Goal: Task Accomplishment & Management: Manage account settings

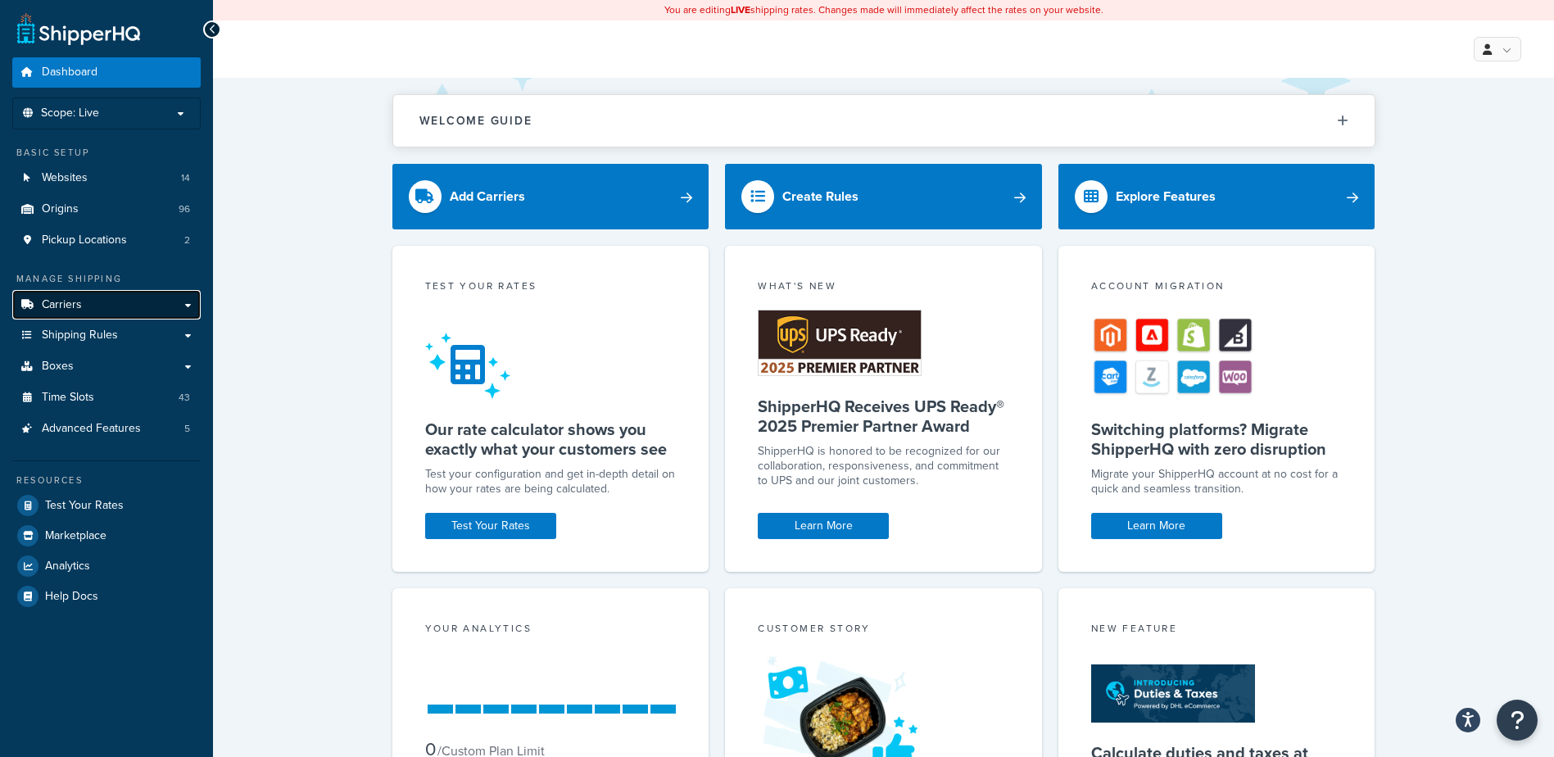
click at [83, 301] on link "Carriers" at bounding box center [106, 305] width 188 height 30
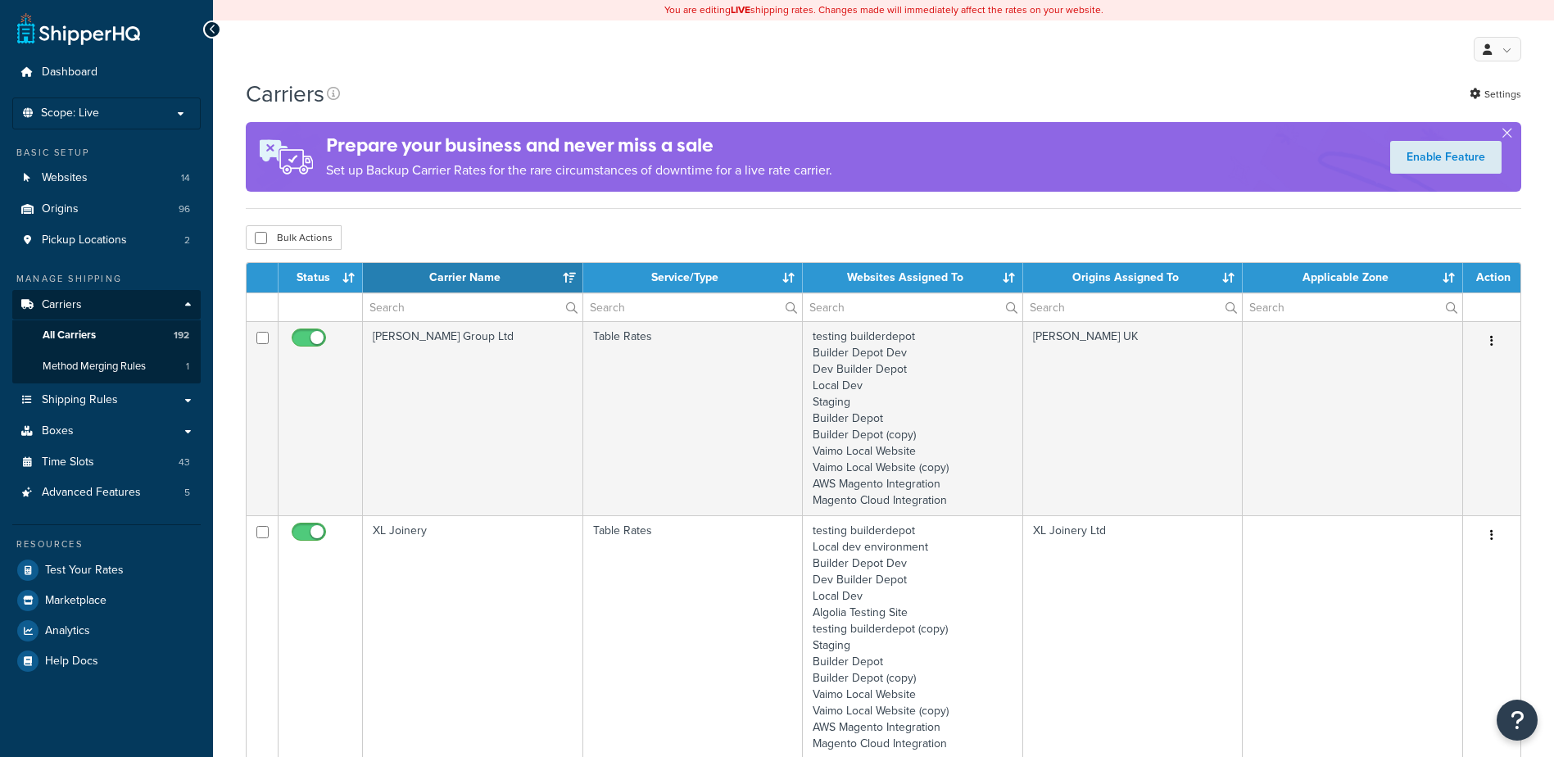
select select "15"
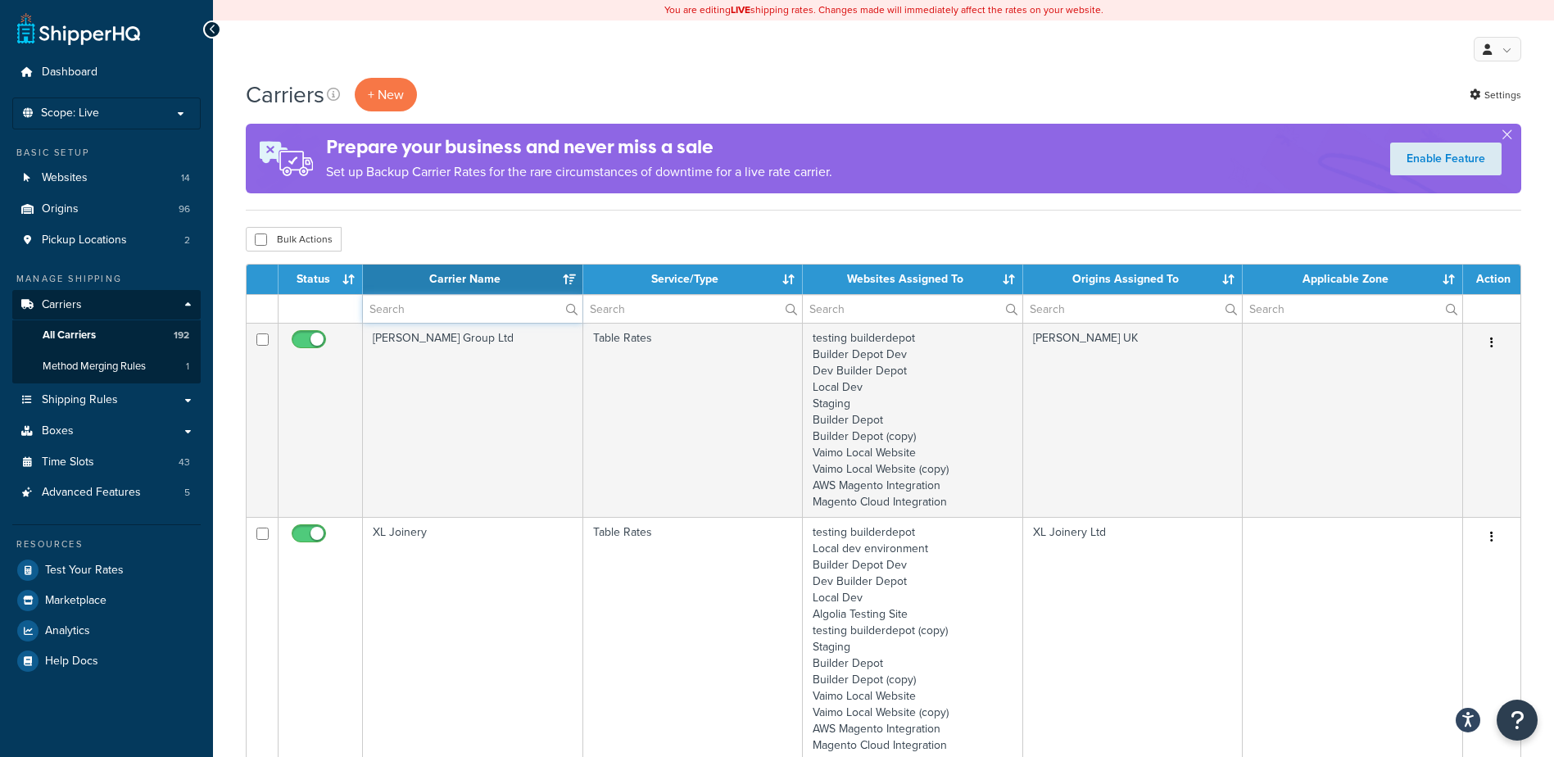
click at [428, 312] on input "text" at bounding box center [473, 309] width 220 height 28
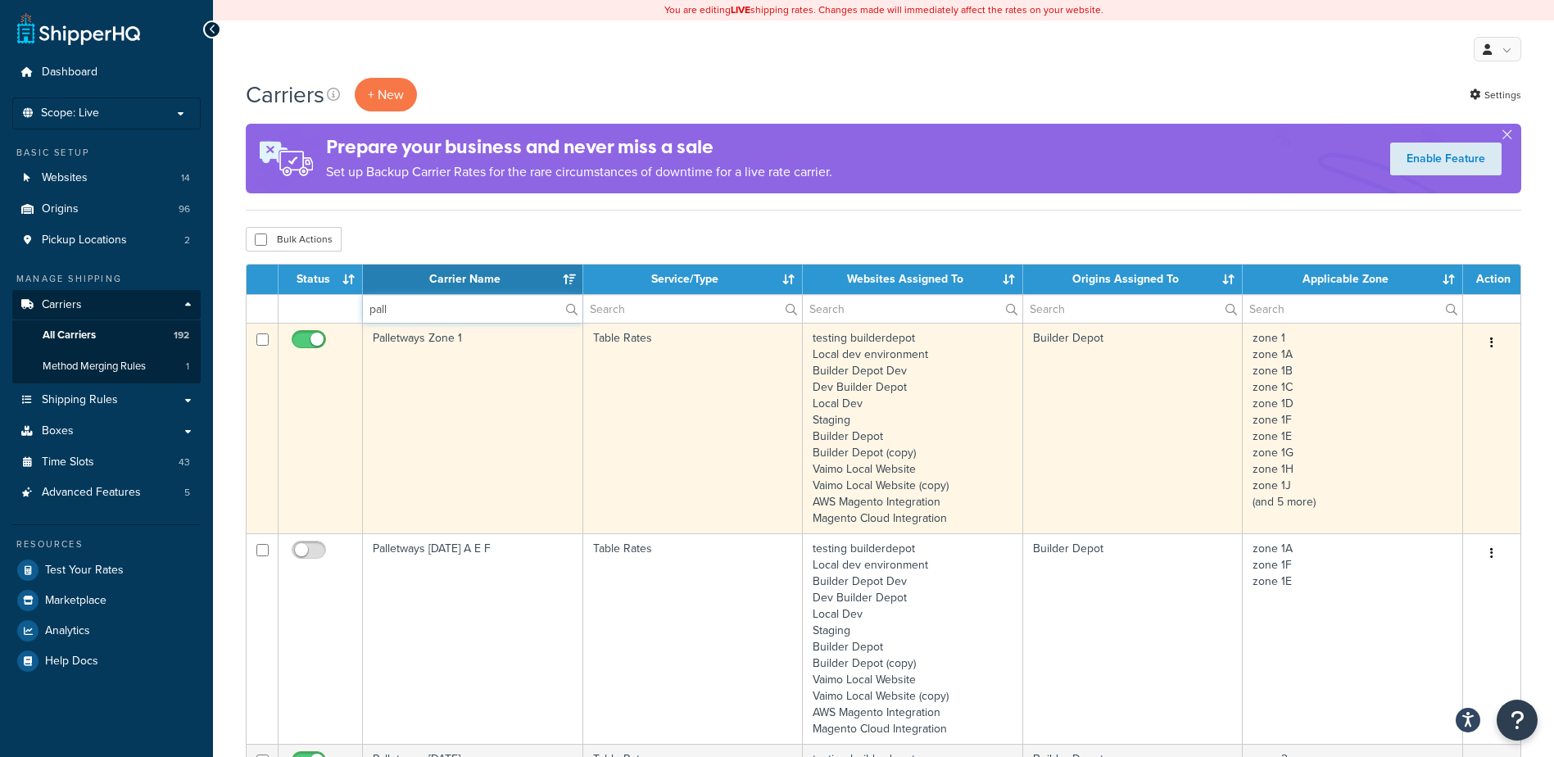
type input "pall"
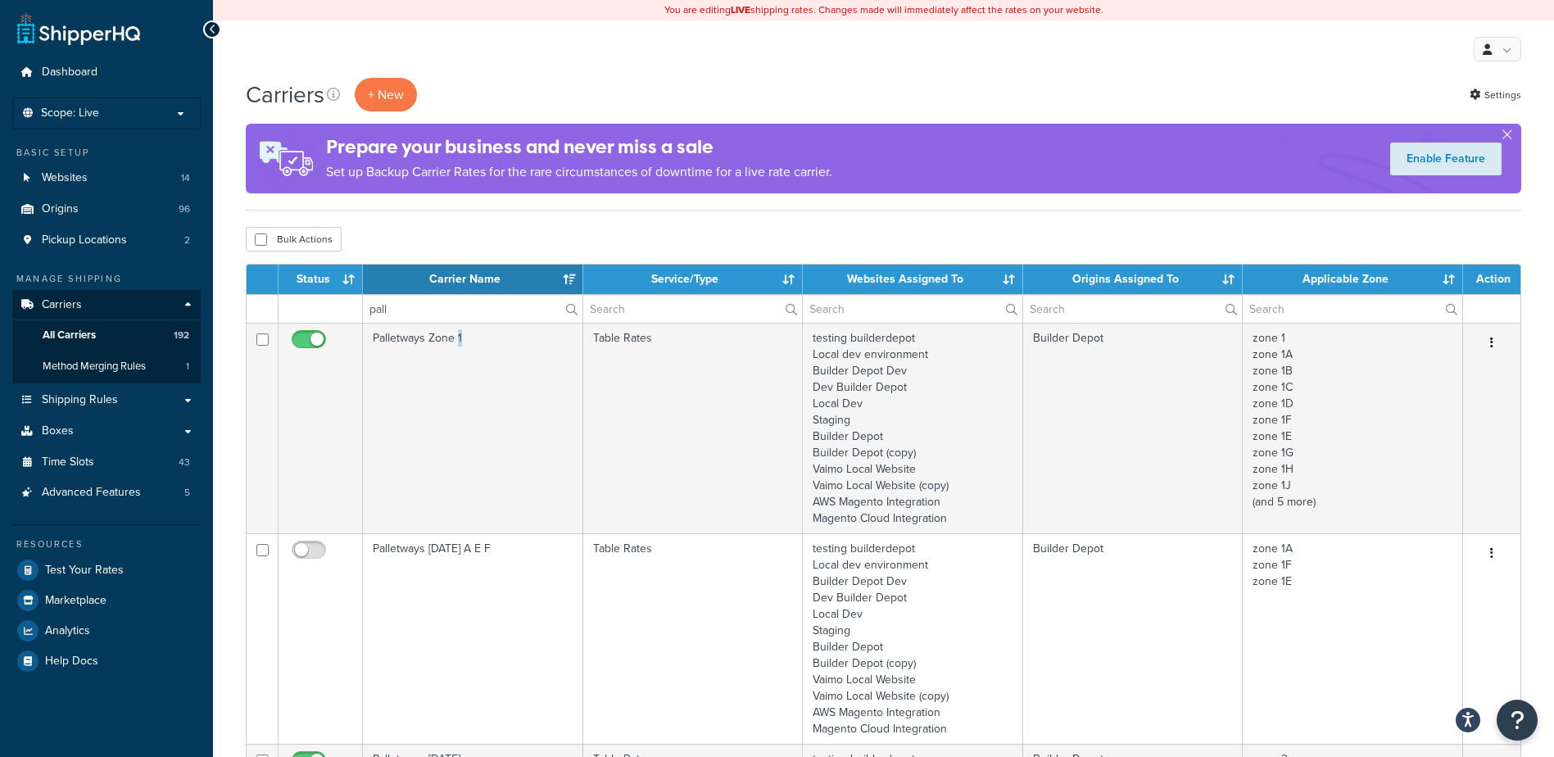
click at [457, 393] on td "Palletways Zone 1" at bounding box center [473, 428] width 220 height 211
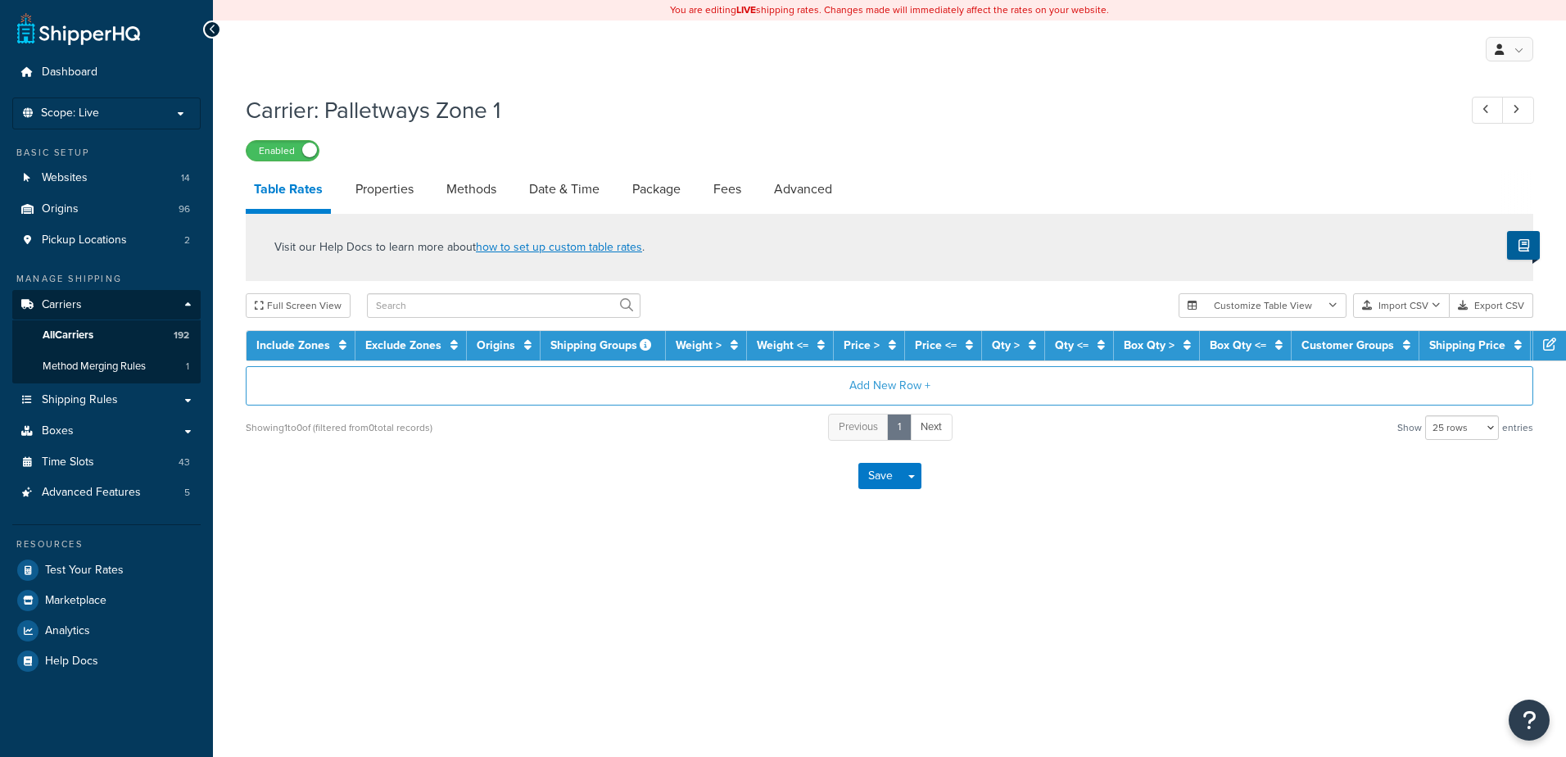
select select "25"
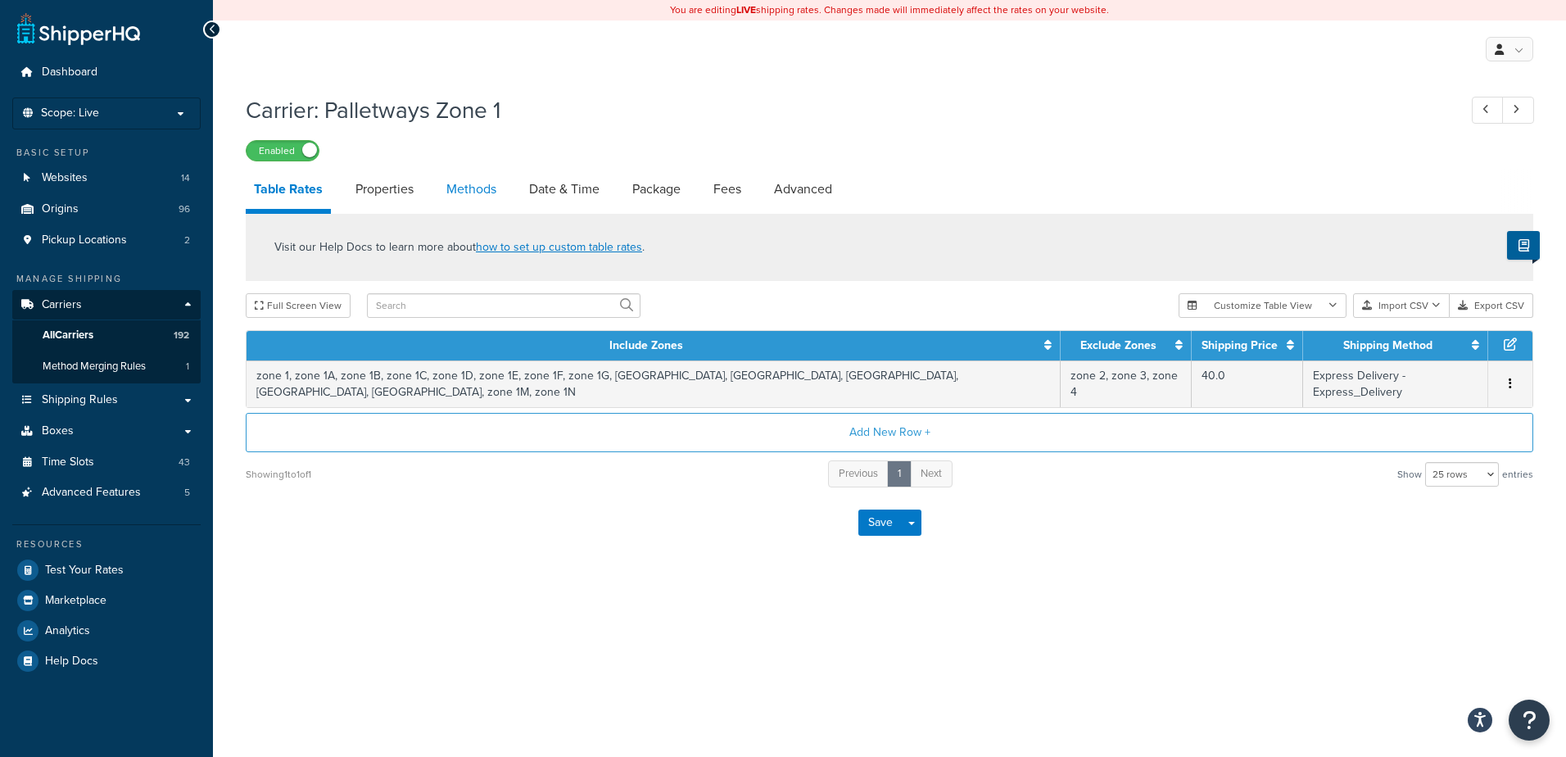
drag, startPoint x: 0, startPoint y: 0, endPoint x: 467, endPoint y: 189, distance: 503.9
click at [467, 189] on link "Methods" at bounding box center [471, 189] width 66 height 39
select select "25"
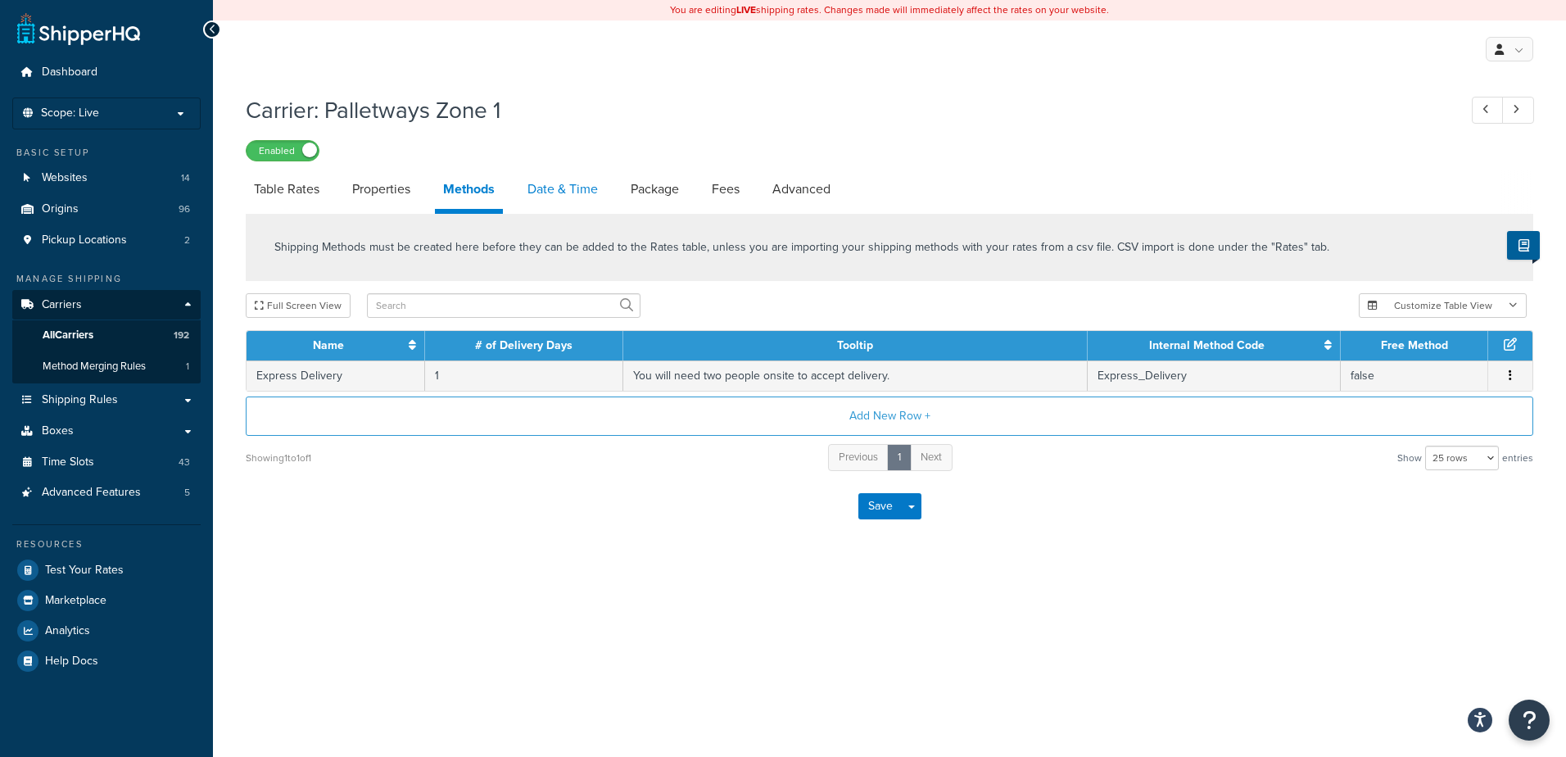
click at [546, 184] on link "Date & Time" at bounding box center [562, 189] width 87 height 39
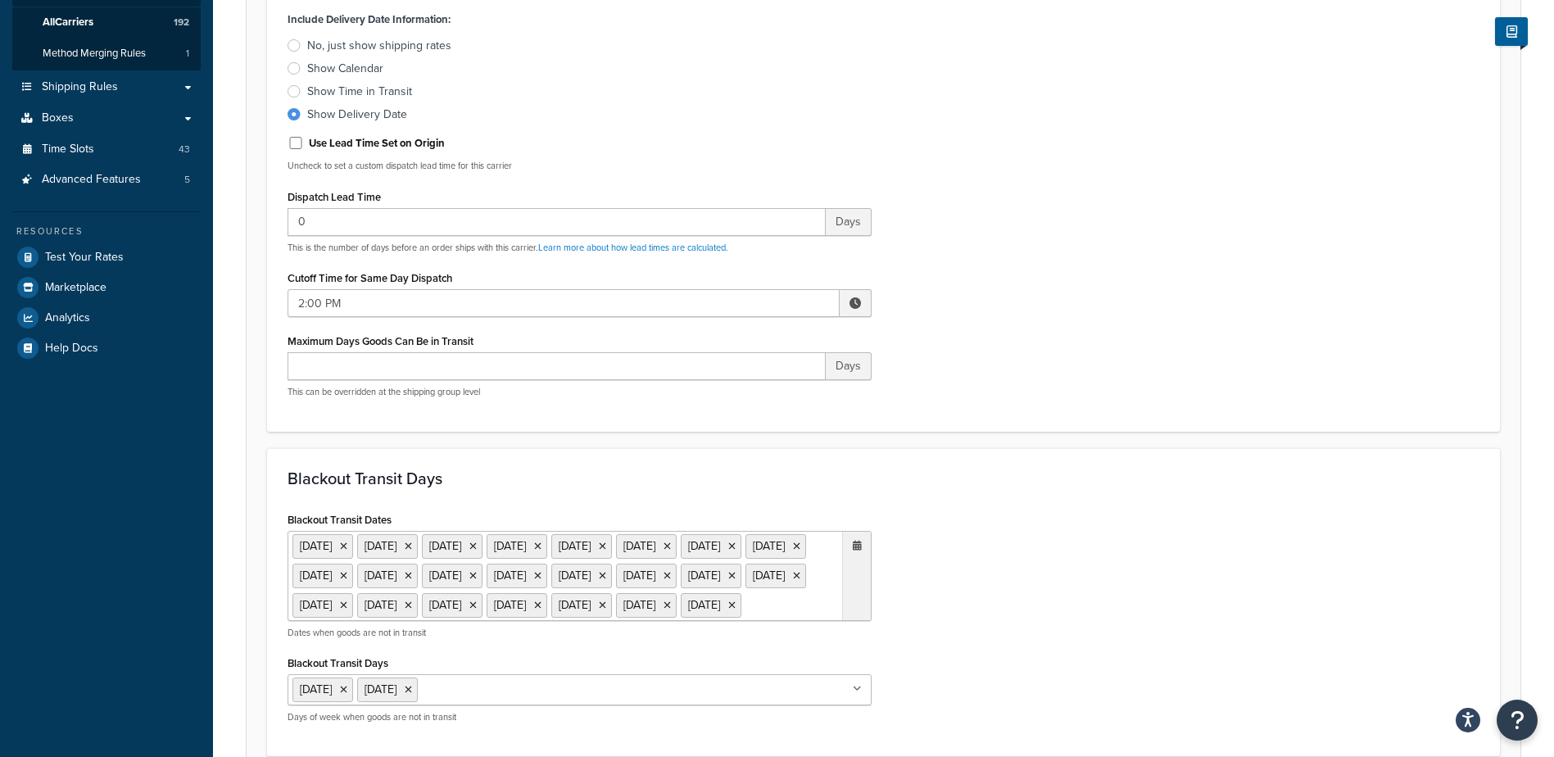
scroll to position [328, 0]
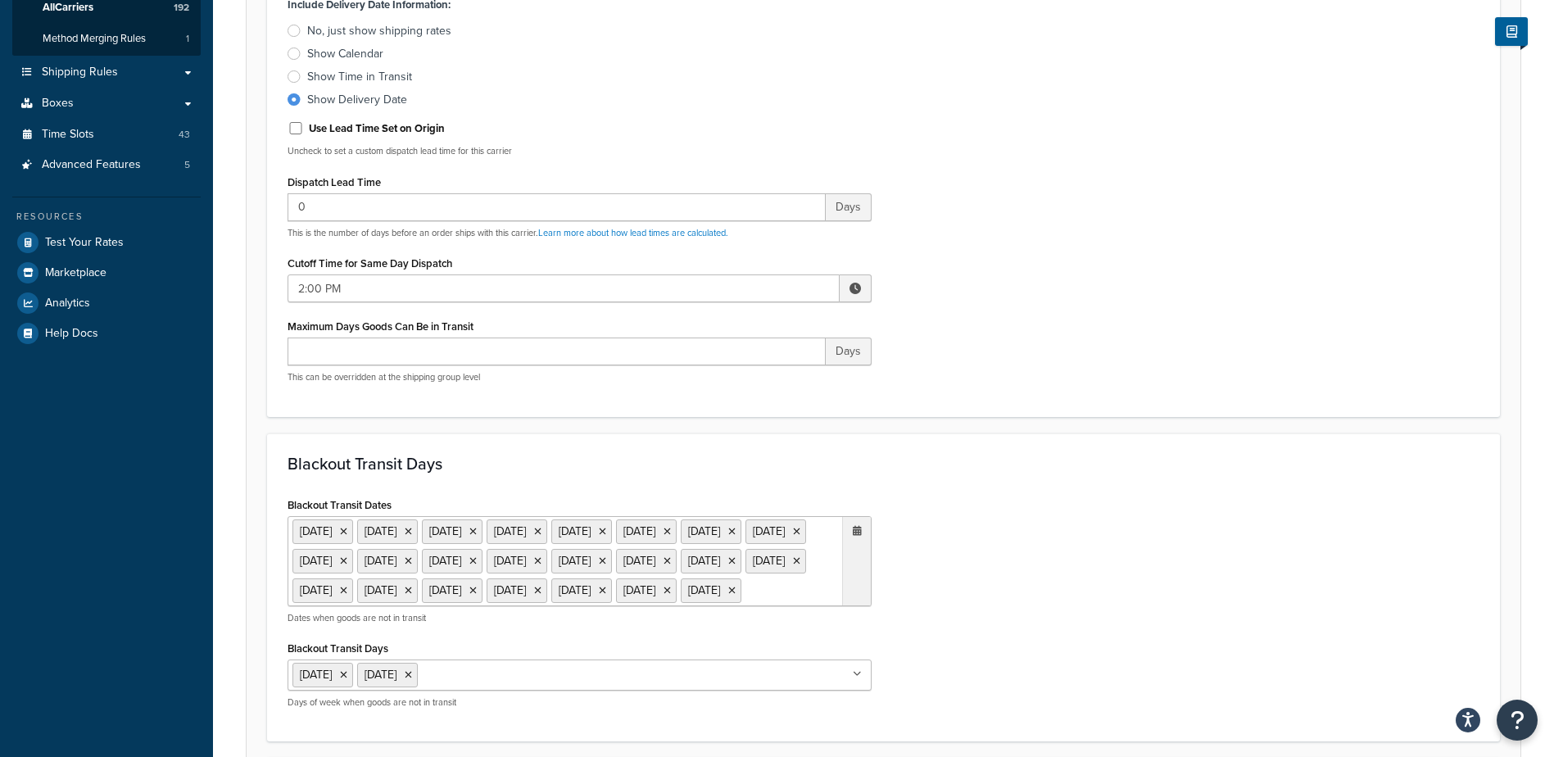
click at [851, 288] on span at bounding box center [855, 288] width 11 height 11
click at [741, 369] on span "▼" at bounding box center [734, 373] width 33 height 33
type input "1:00 PM"
click at [983, 319] on div "Include Delivery Date Information: No, just show shipping rates Show Calendar S…" at bounding box center [883, 194] width 1217 height 403
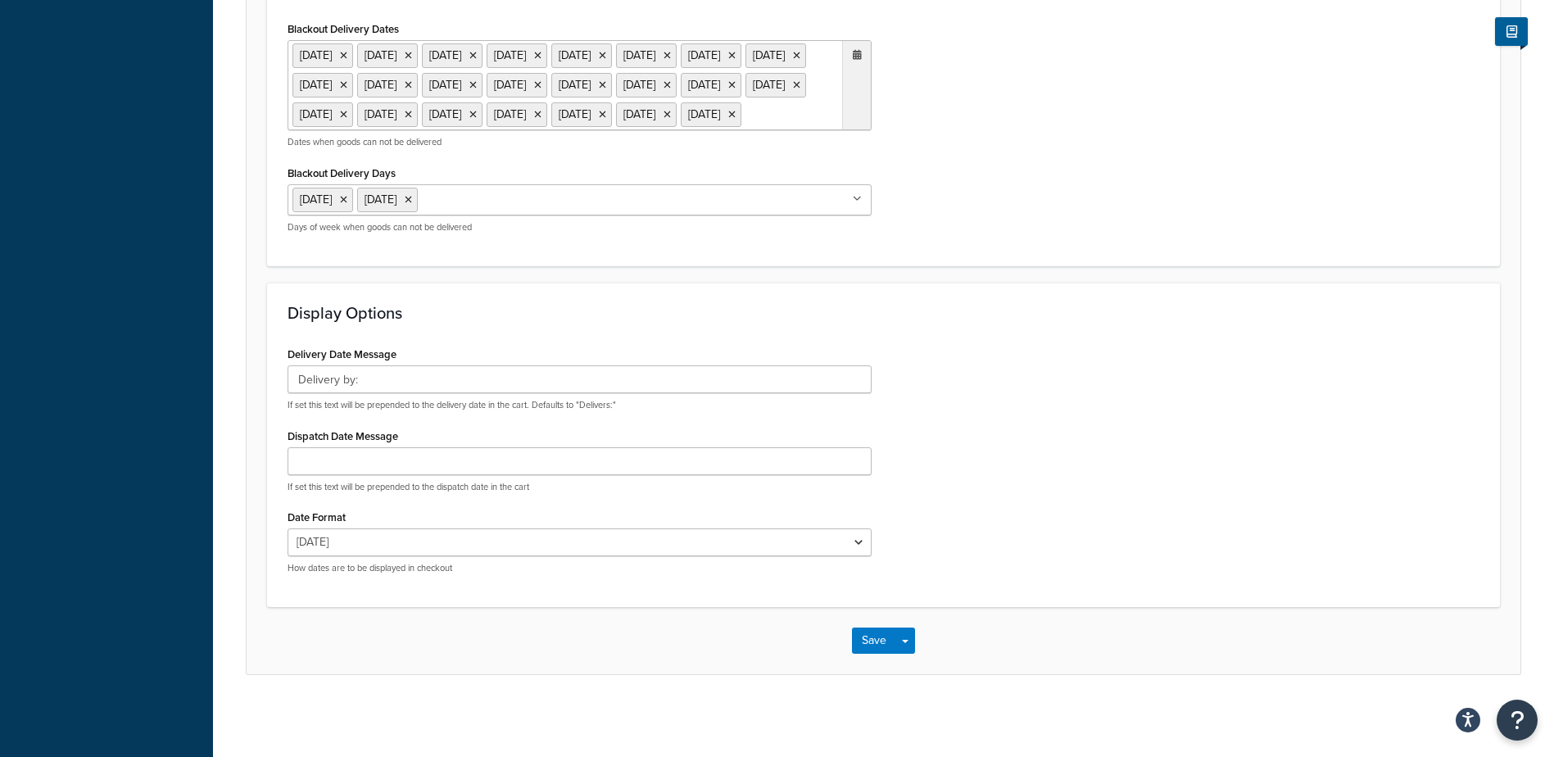
scroll to position [1246, 0]
click at [871, 646] on button "Save" at bounding box center [874, 641] width 44 height 26
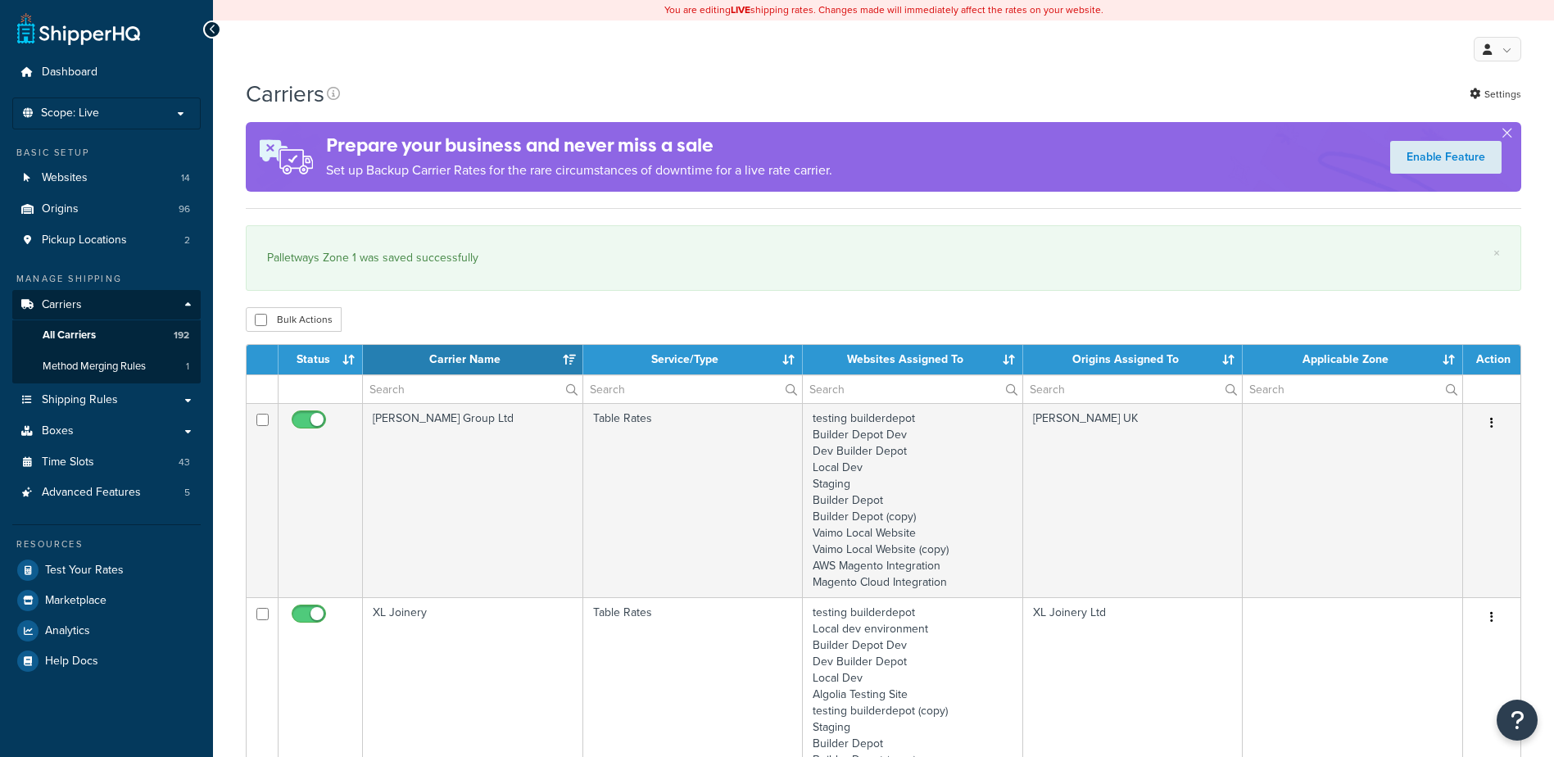
select select "15"
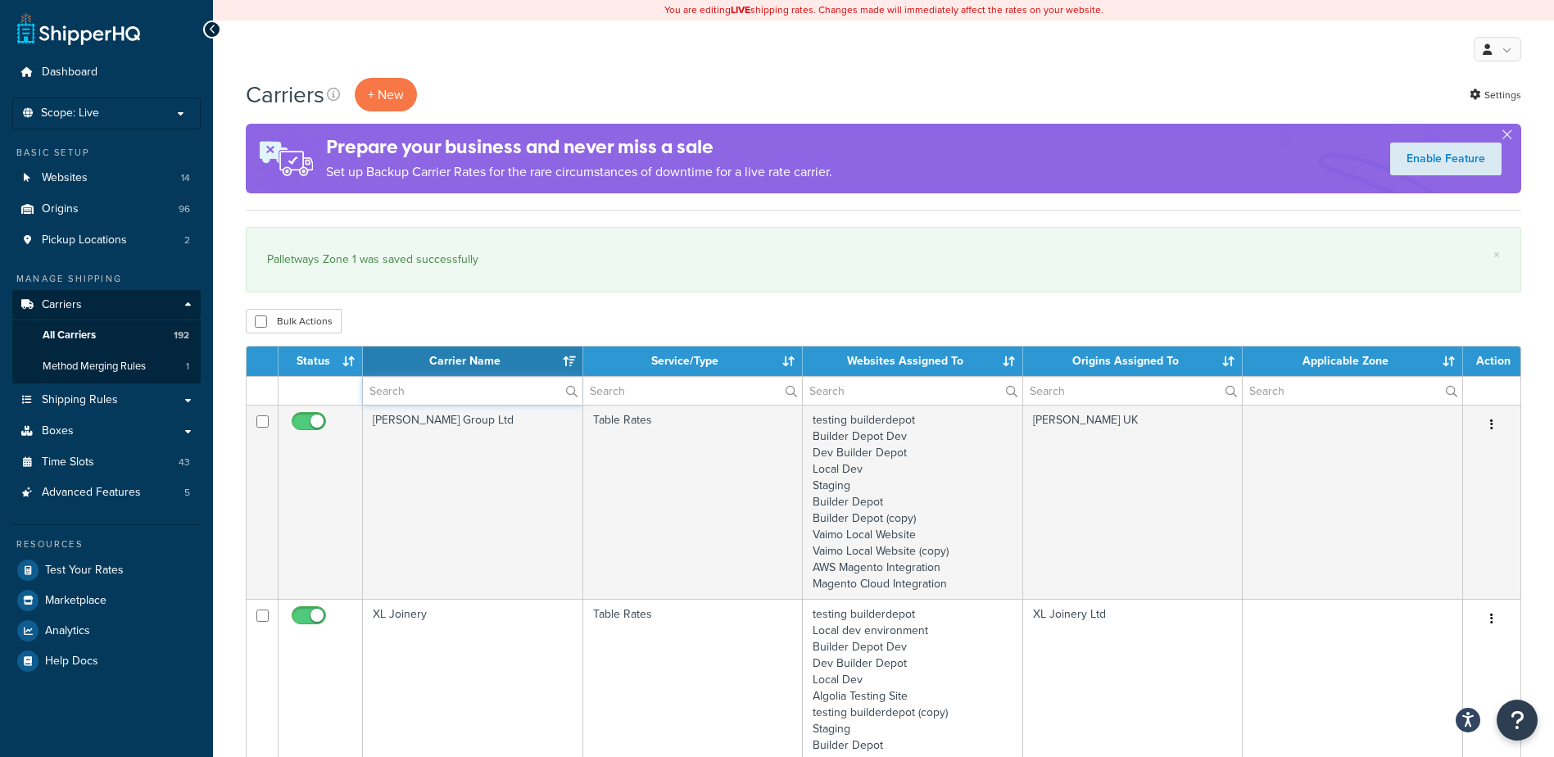
click at [439, 389] on input "text" at bounding box center [473, 391] width 220 height 28
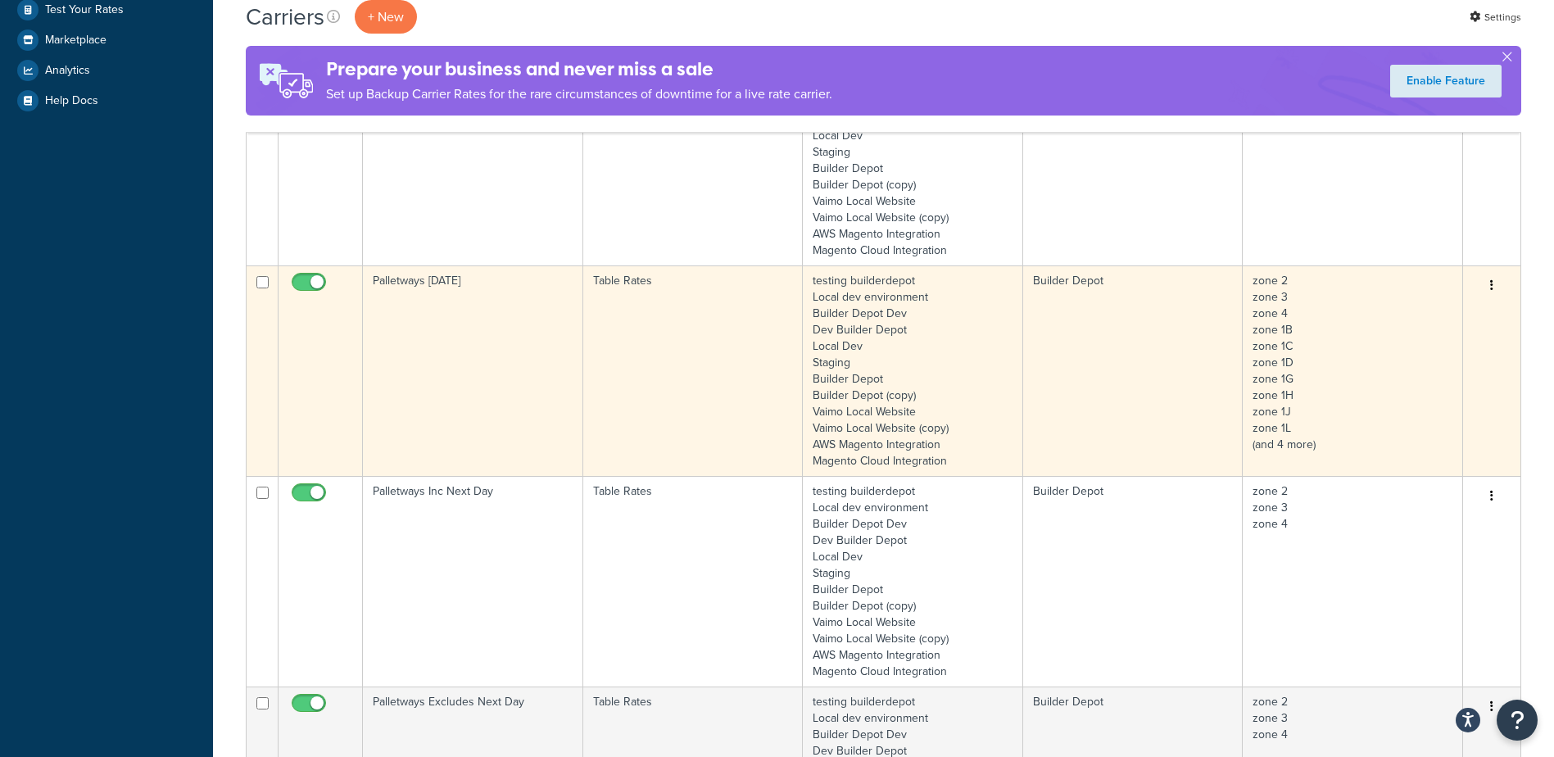
scroll to position [655, 0]
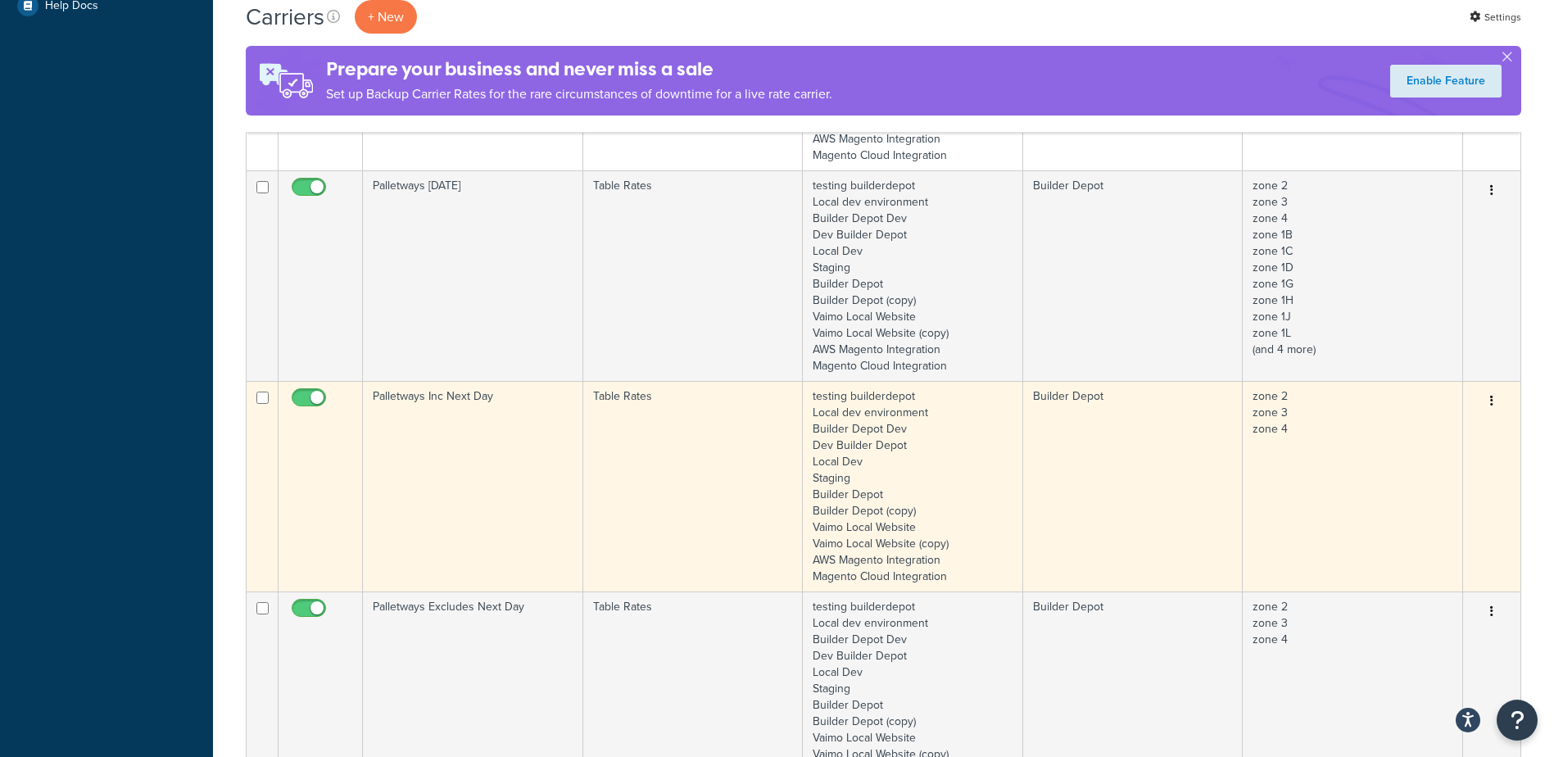
type input "palletways"
click at [472, 486] on td "Palletways Inc Next Day" at bounding box center [473, 486] width 220 height 211
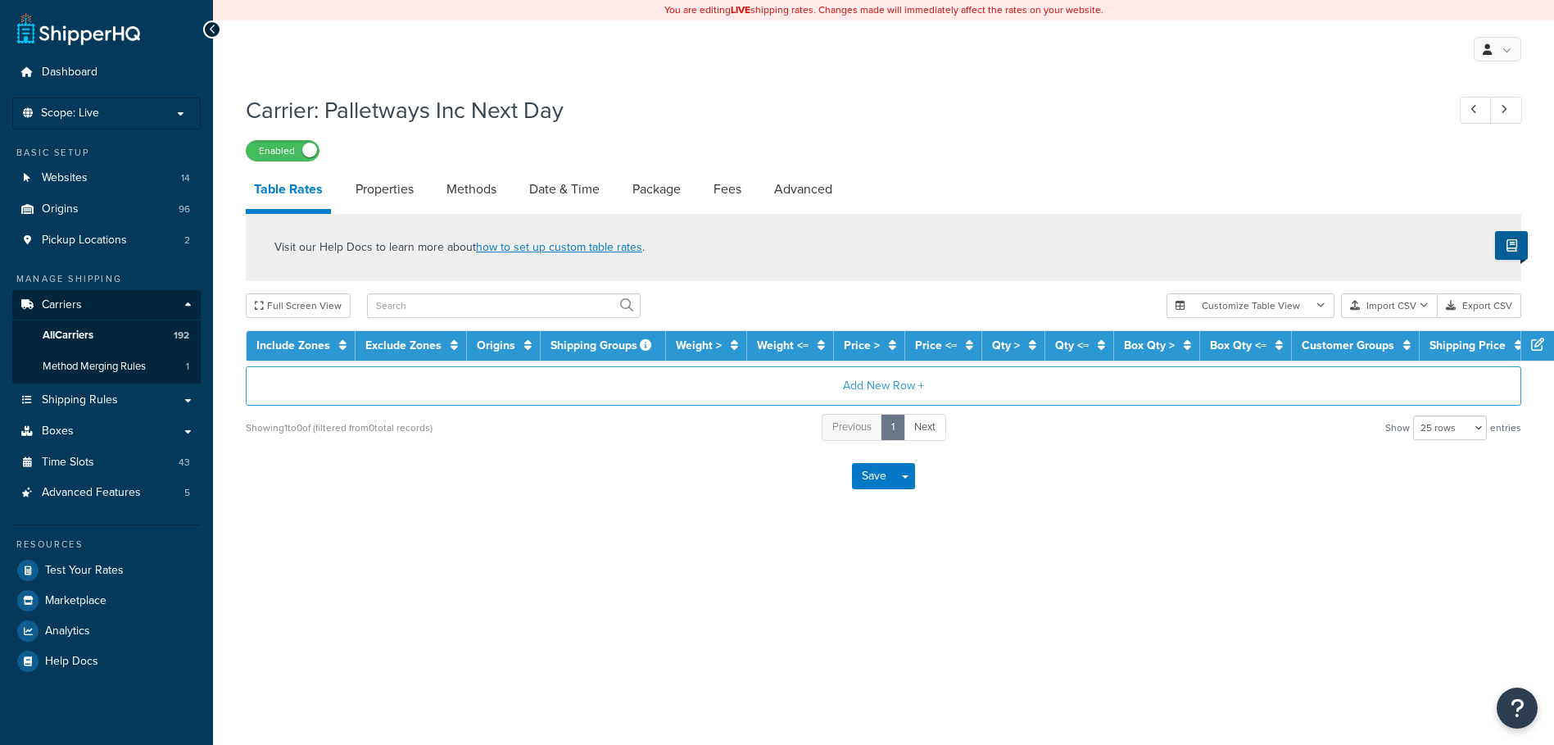
select select "25"
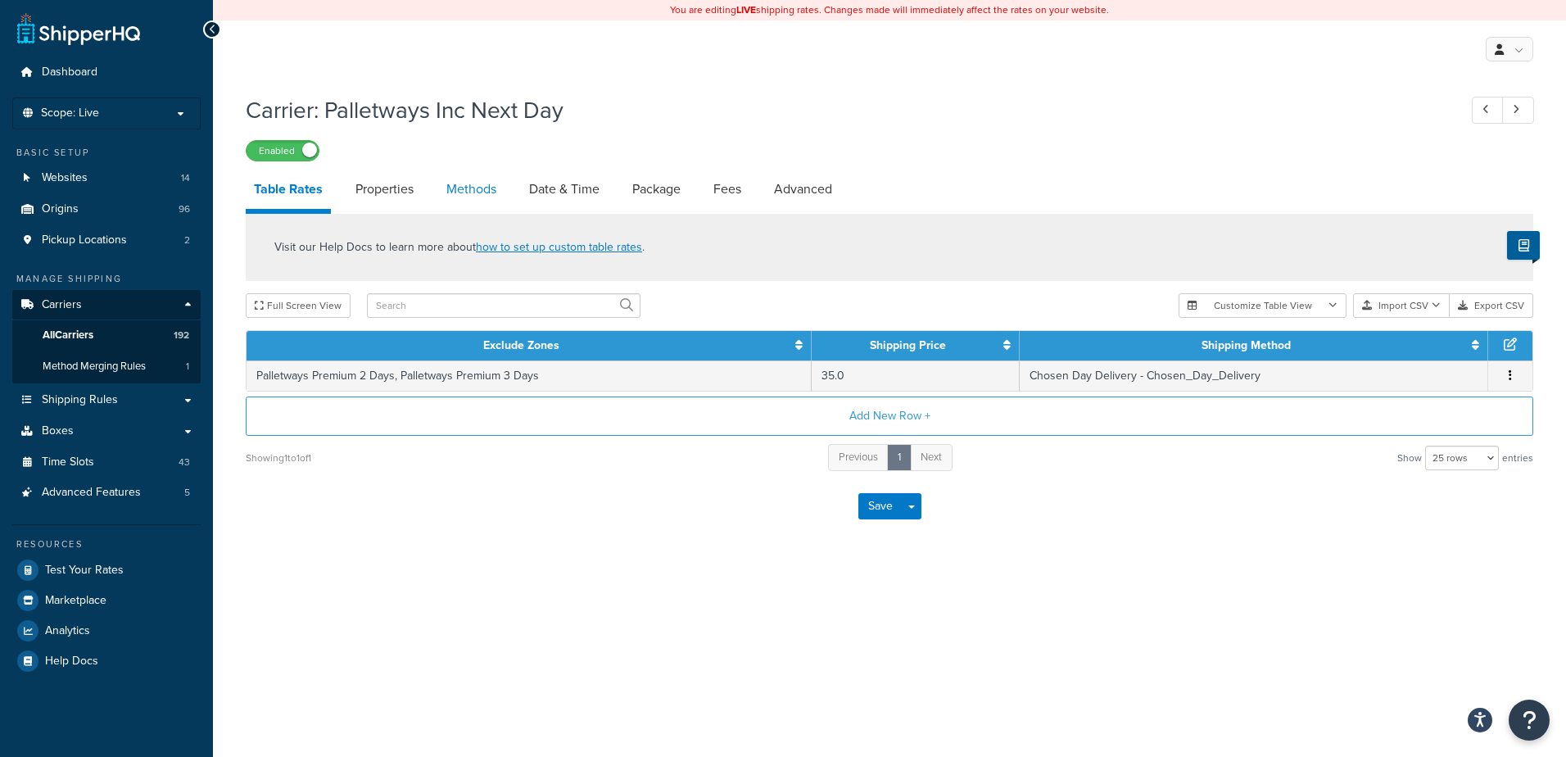
click at [469, 179] on link "Methods" at bounding box center [471, 189] width 66 height 39
select select "25"
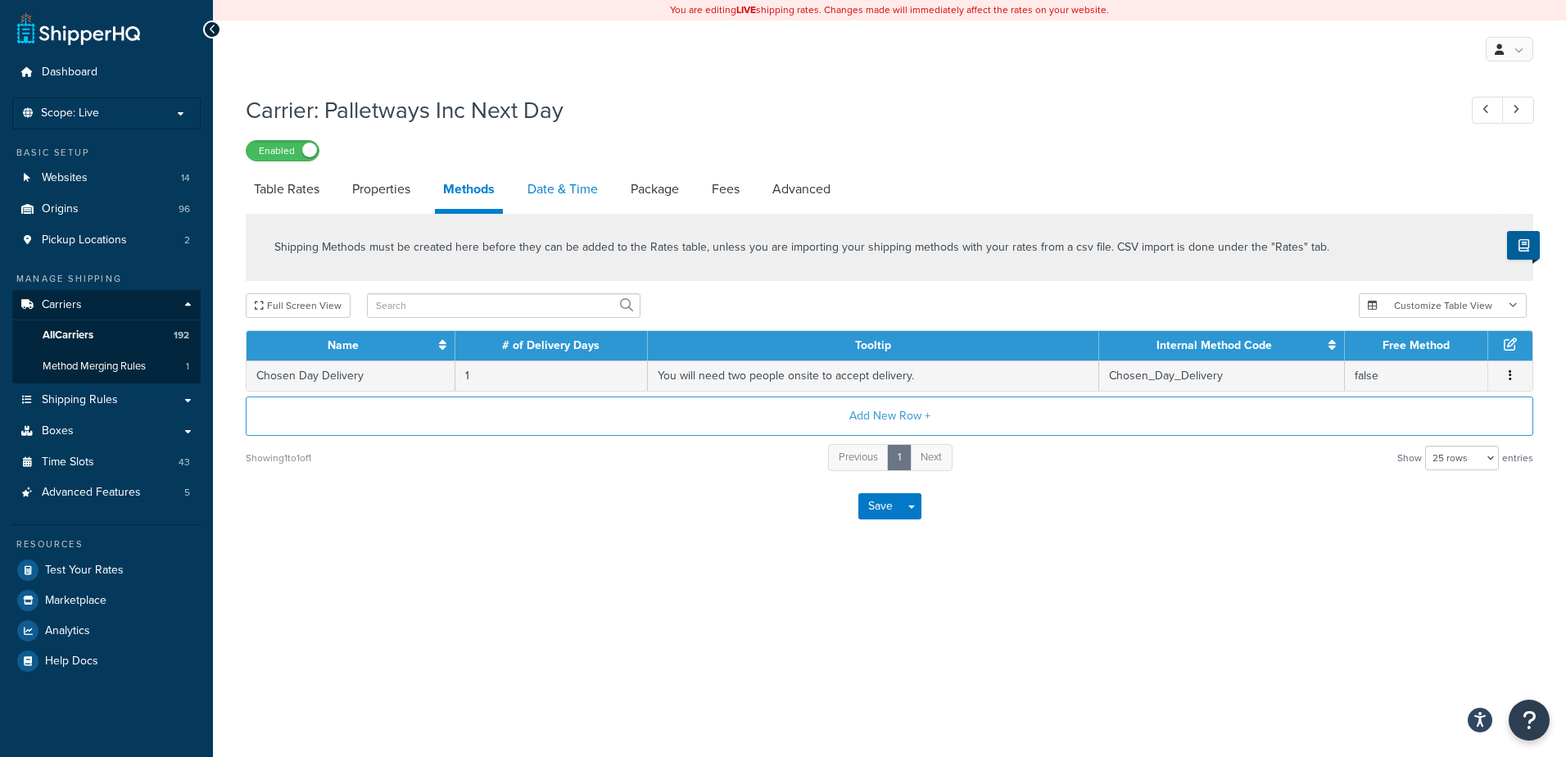
click at [555, 188] on link "Date & Time" at bounding box center [562, 189] width 87 height 39
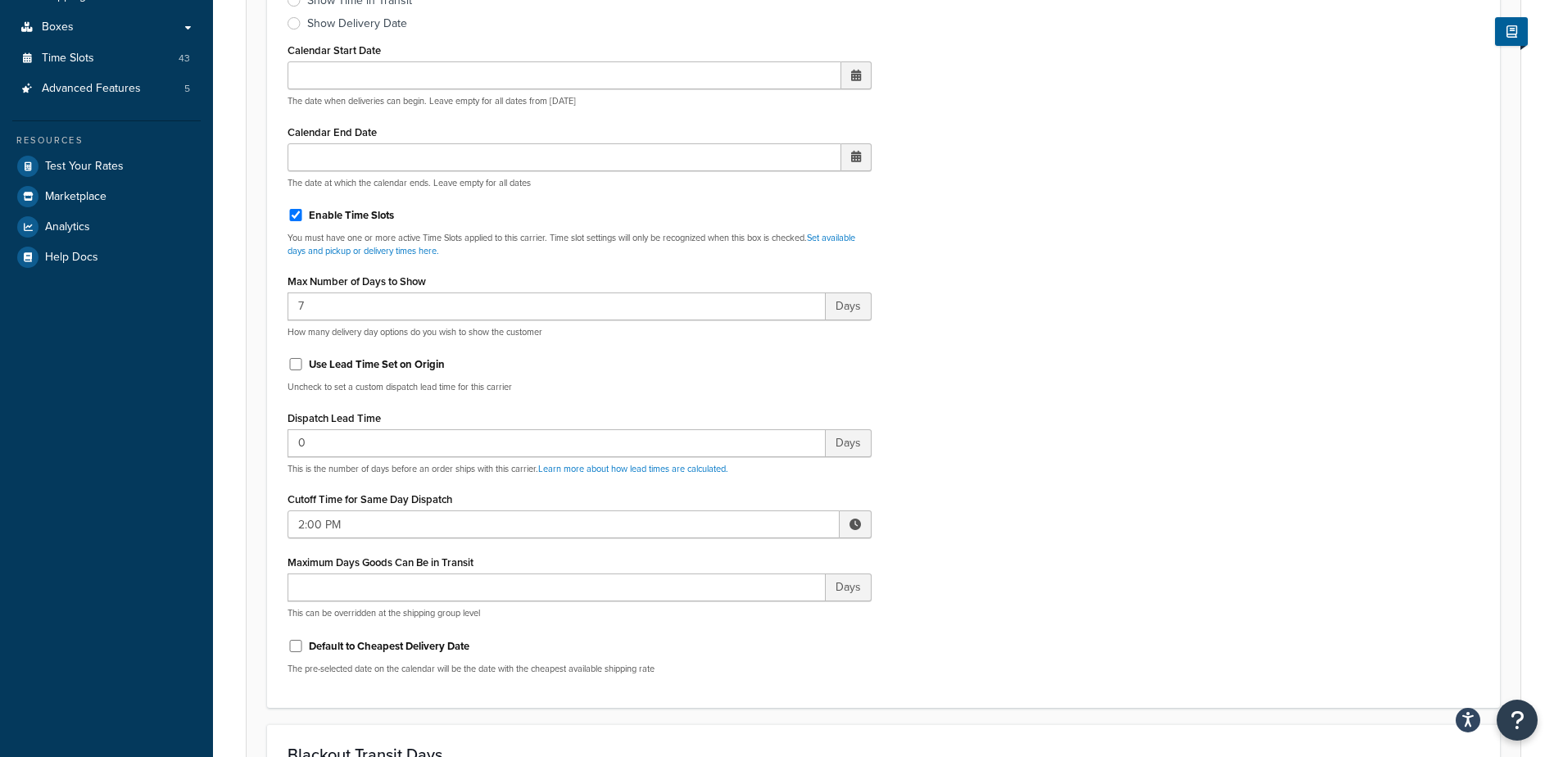
scroll to position [410, 0]
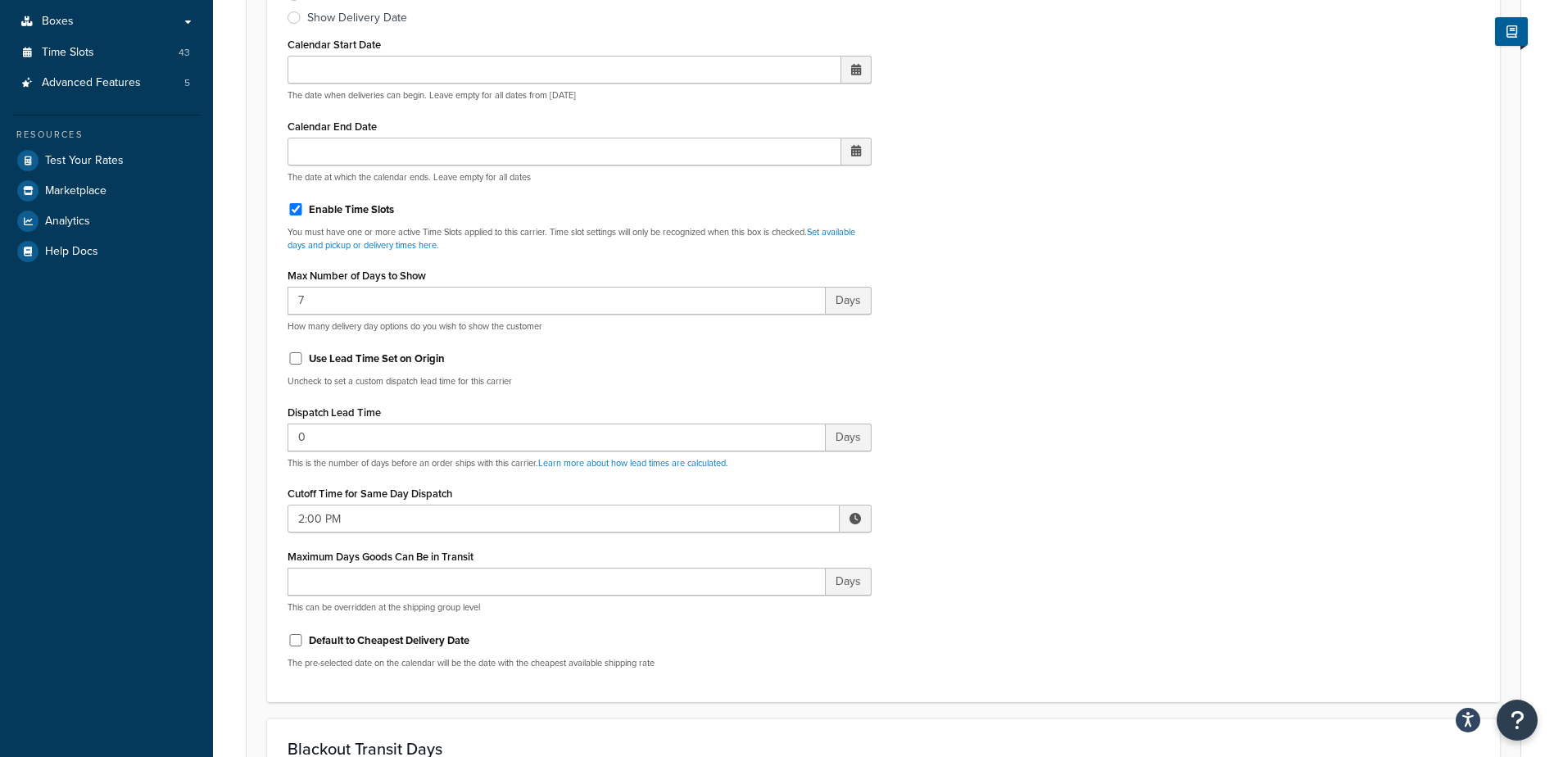
click at [855, 520] on span at bounding box center [855, 518] width 11 height 11
click at [730, 607] on span "▼" at bounding box center [734, 603] width 33 height 33
type input "1:00 PM"
click at [1014, 526] on div "Include Delivery Date Information: No, just show shipping rates Show Calendar S…" at bounding box center [883, 296] width 1217 height 771
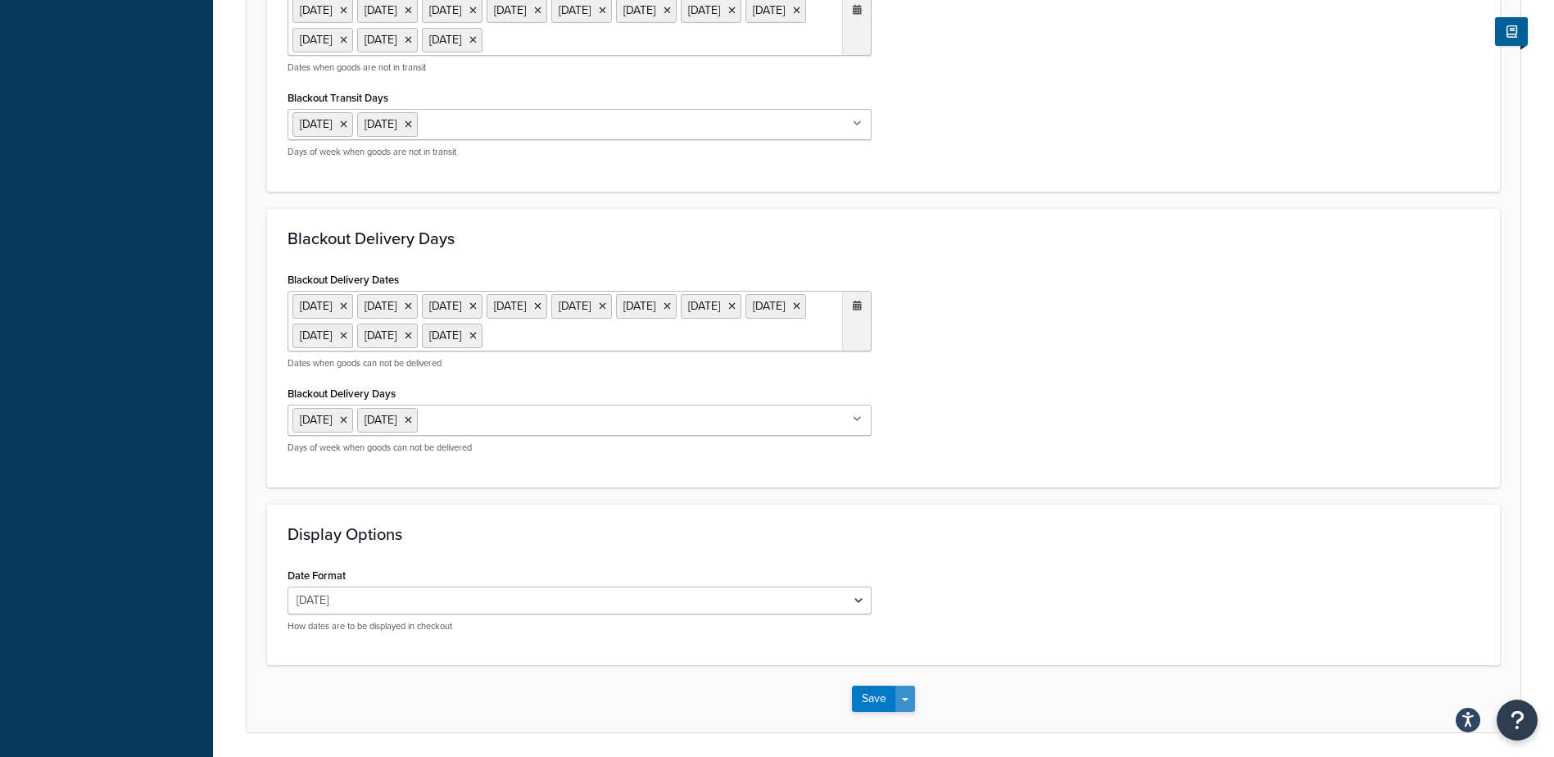
scroll to position [1333, 0]
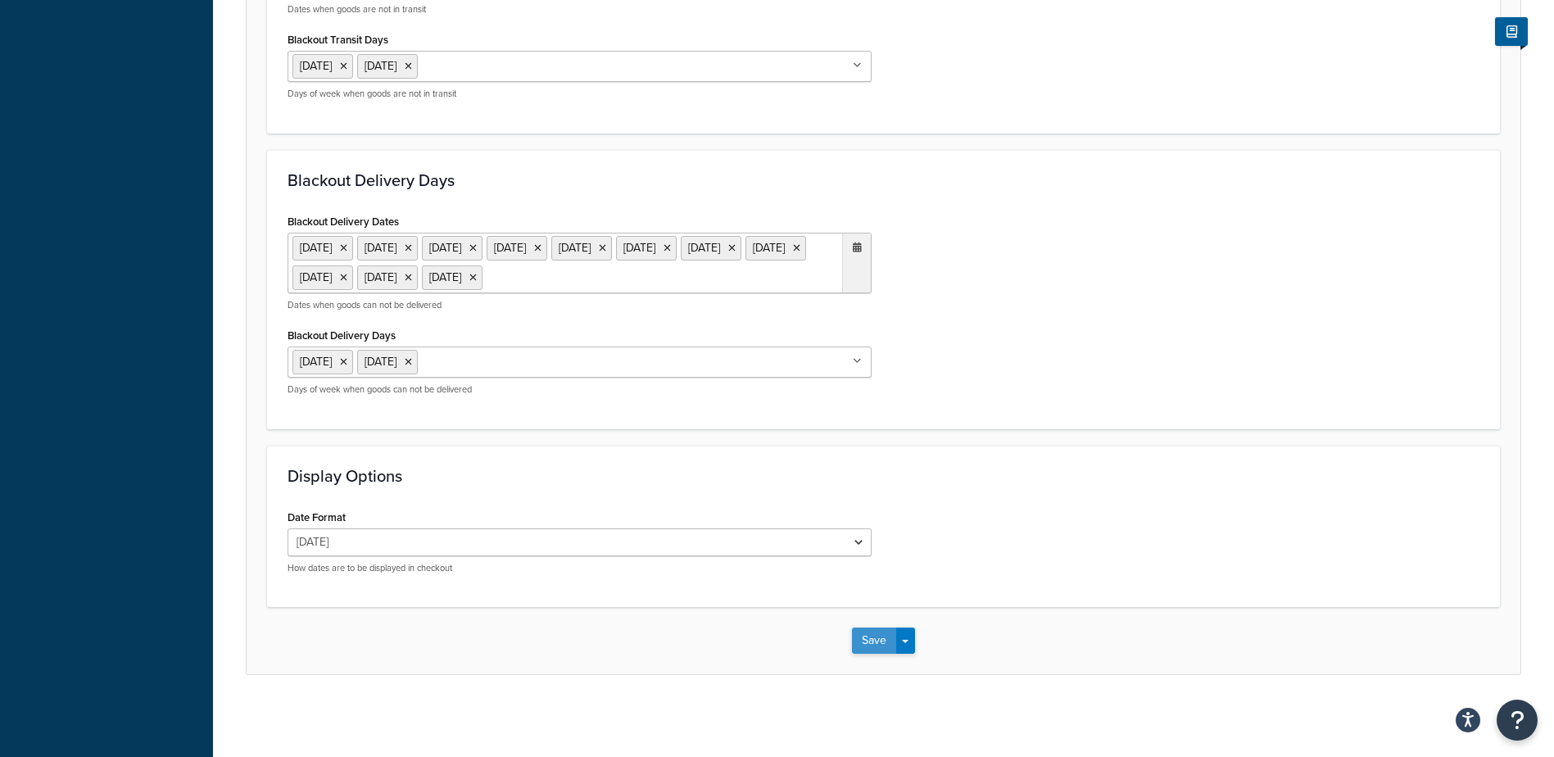
click at [868, 648] on button "Save" at bounding box center [874, 641] width 44 height 26
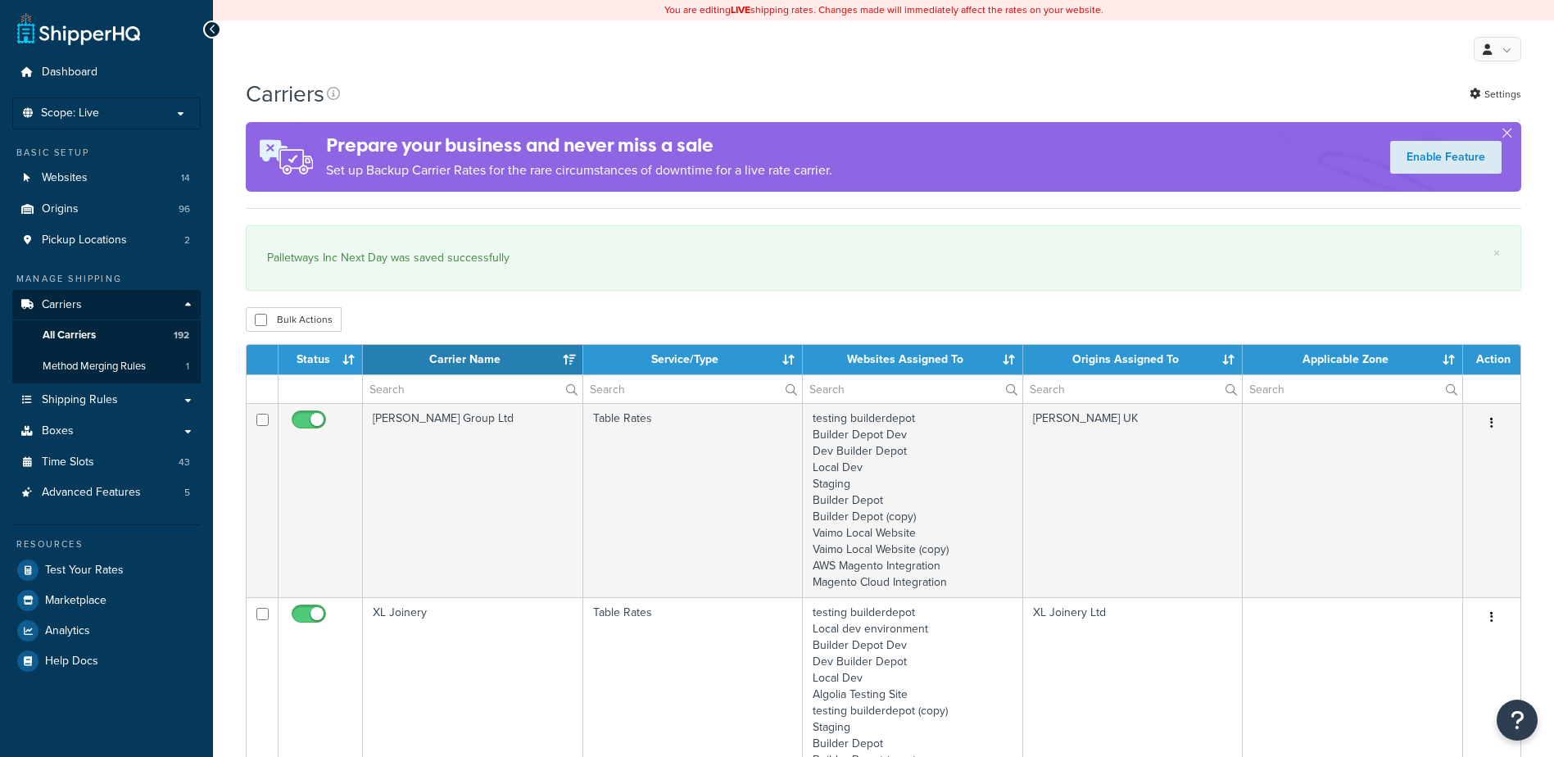
select select "15"
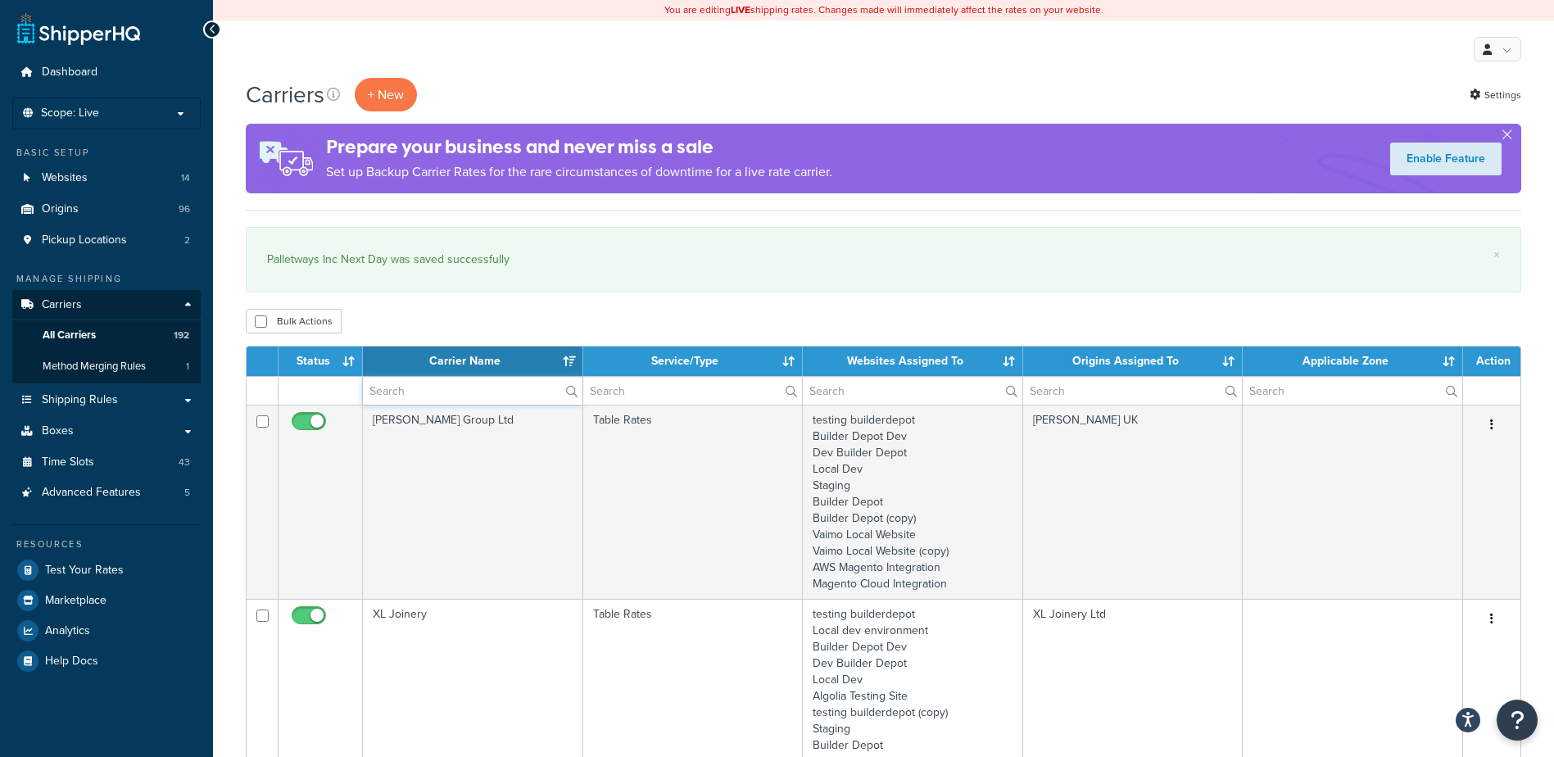
click at [387, 395] on input "text" at bounding box center [473, 391] width 220 height 28
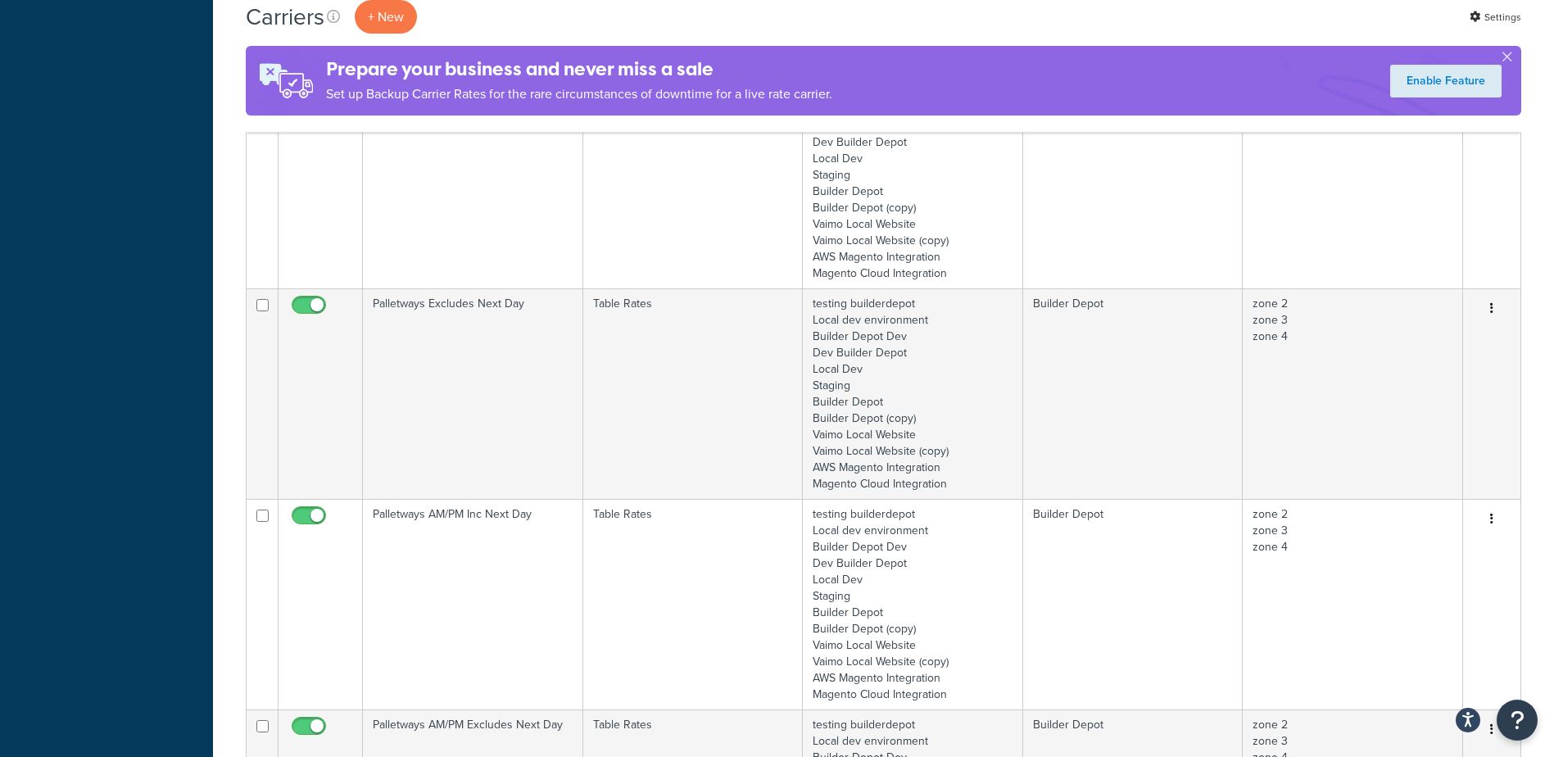
scroll to position [983, 0]
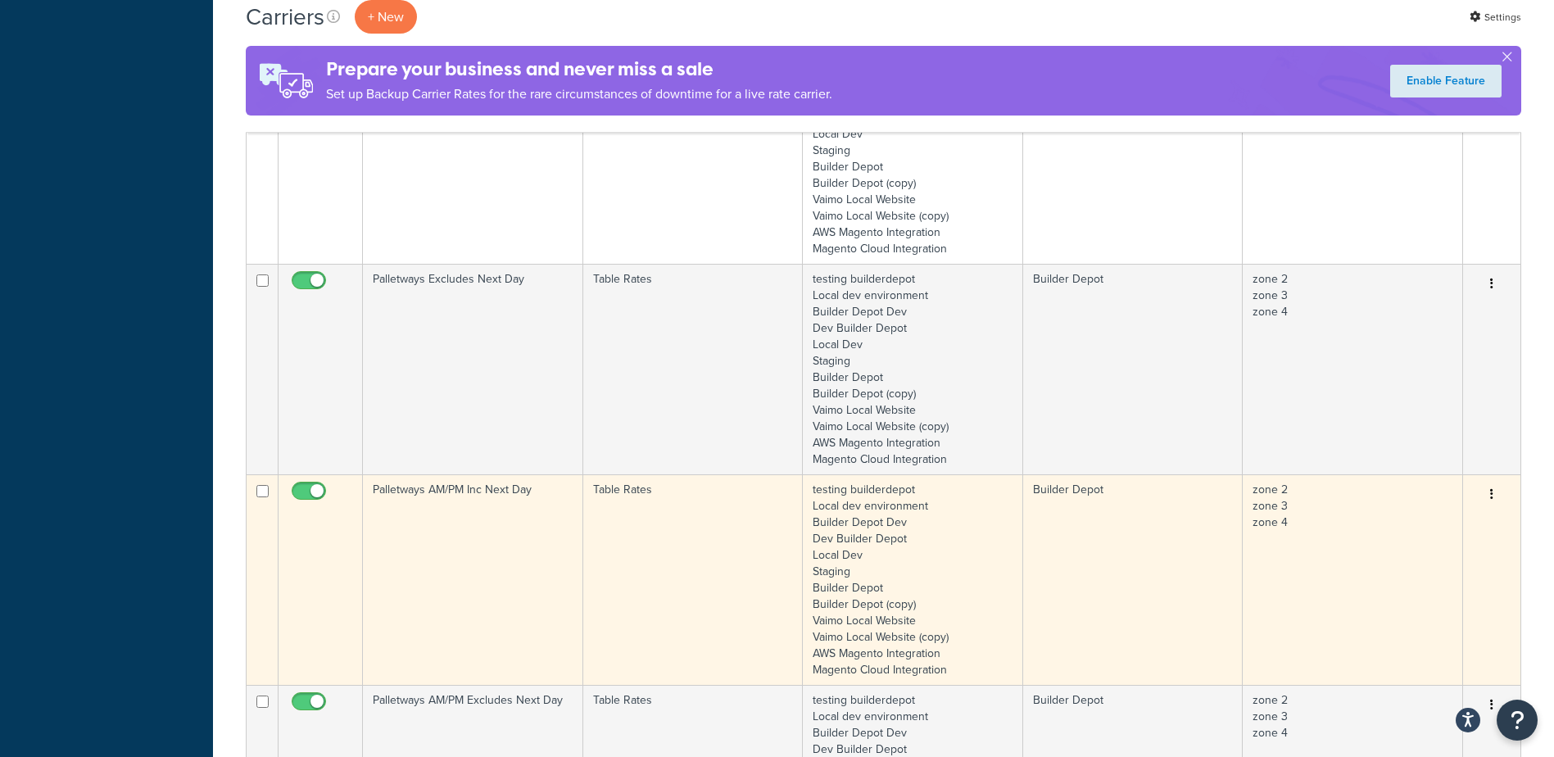
type input "palletways"
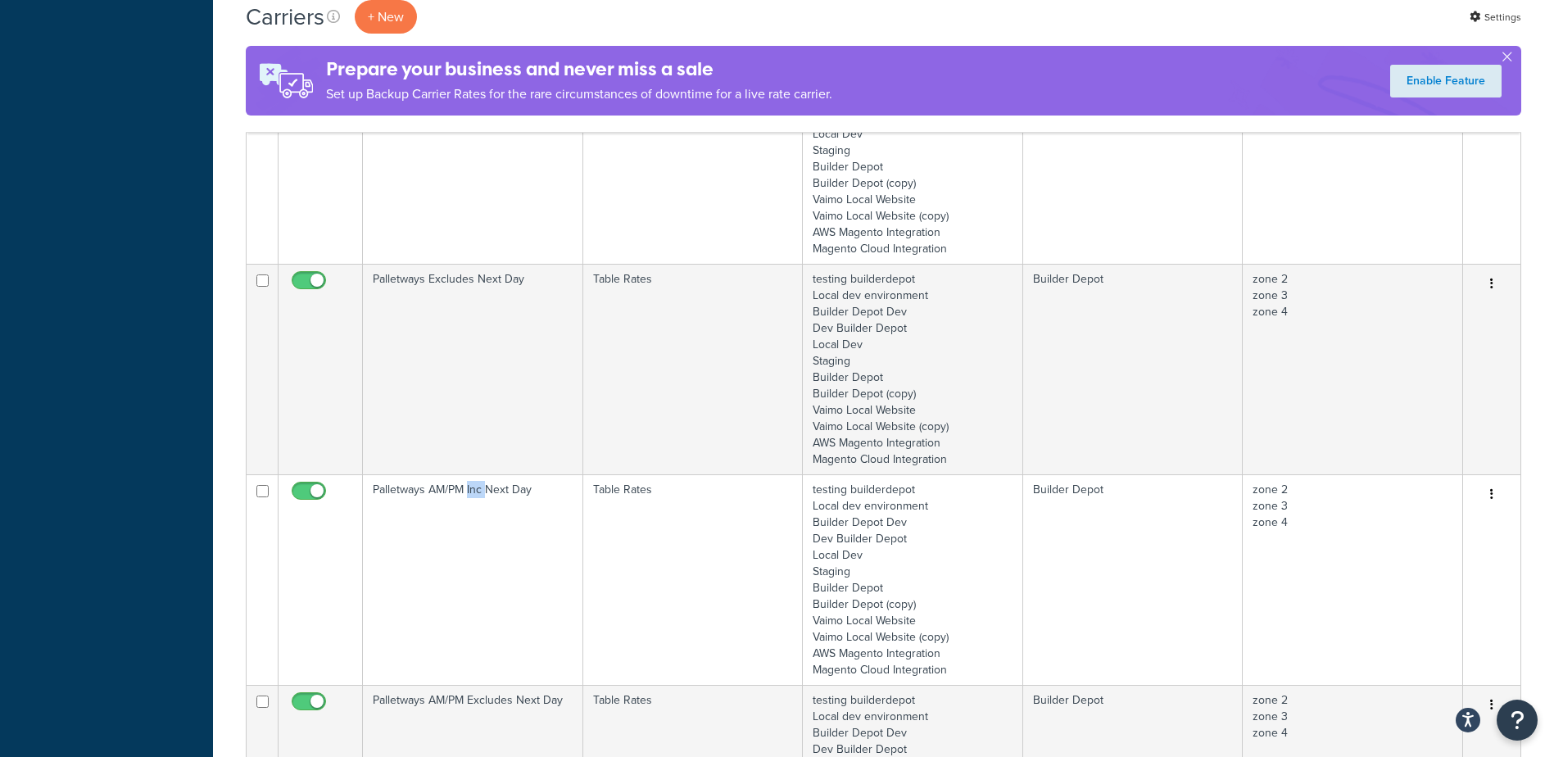
click at [477, 551] on td "Palletways AM/PM Inc Next Day" at bounding box center [473, 579] width 220 height 211
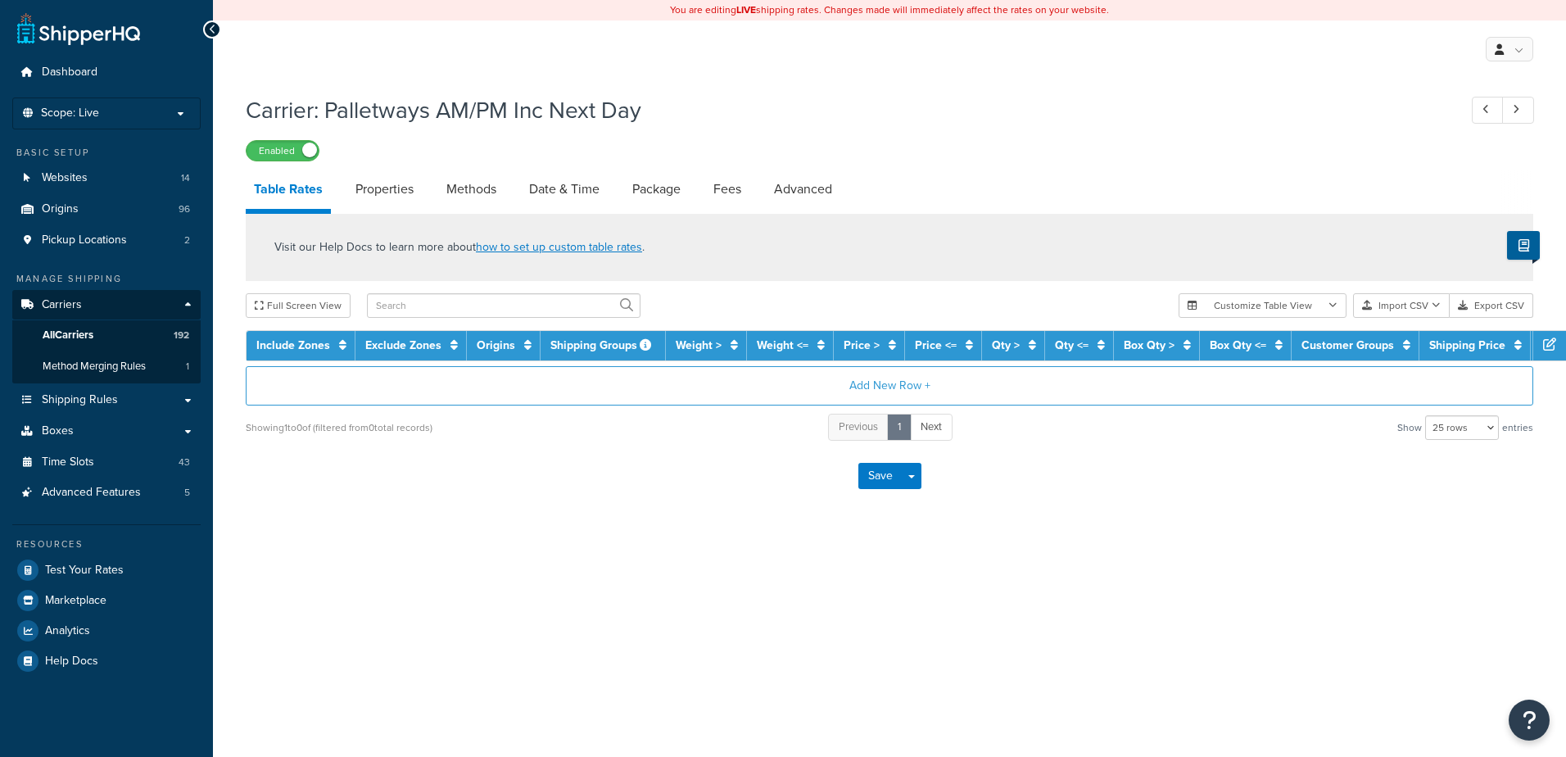
select select "25"
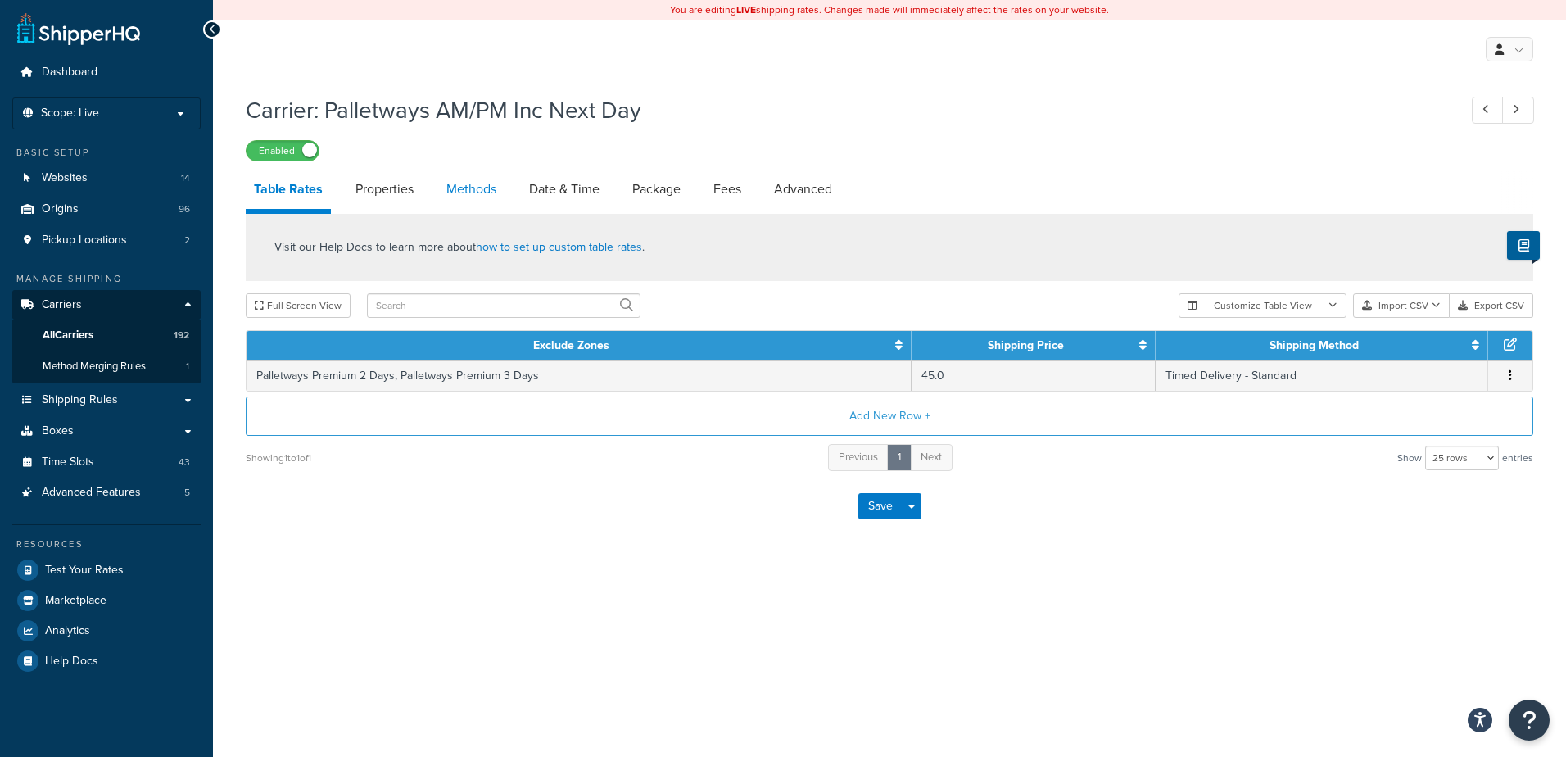
click at [467, 202] on link "Methods" at bounding box center [471, 189] width 66 height 39
select select "25"
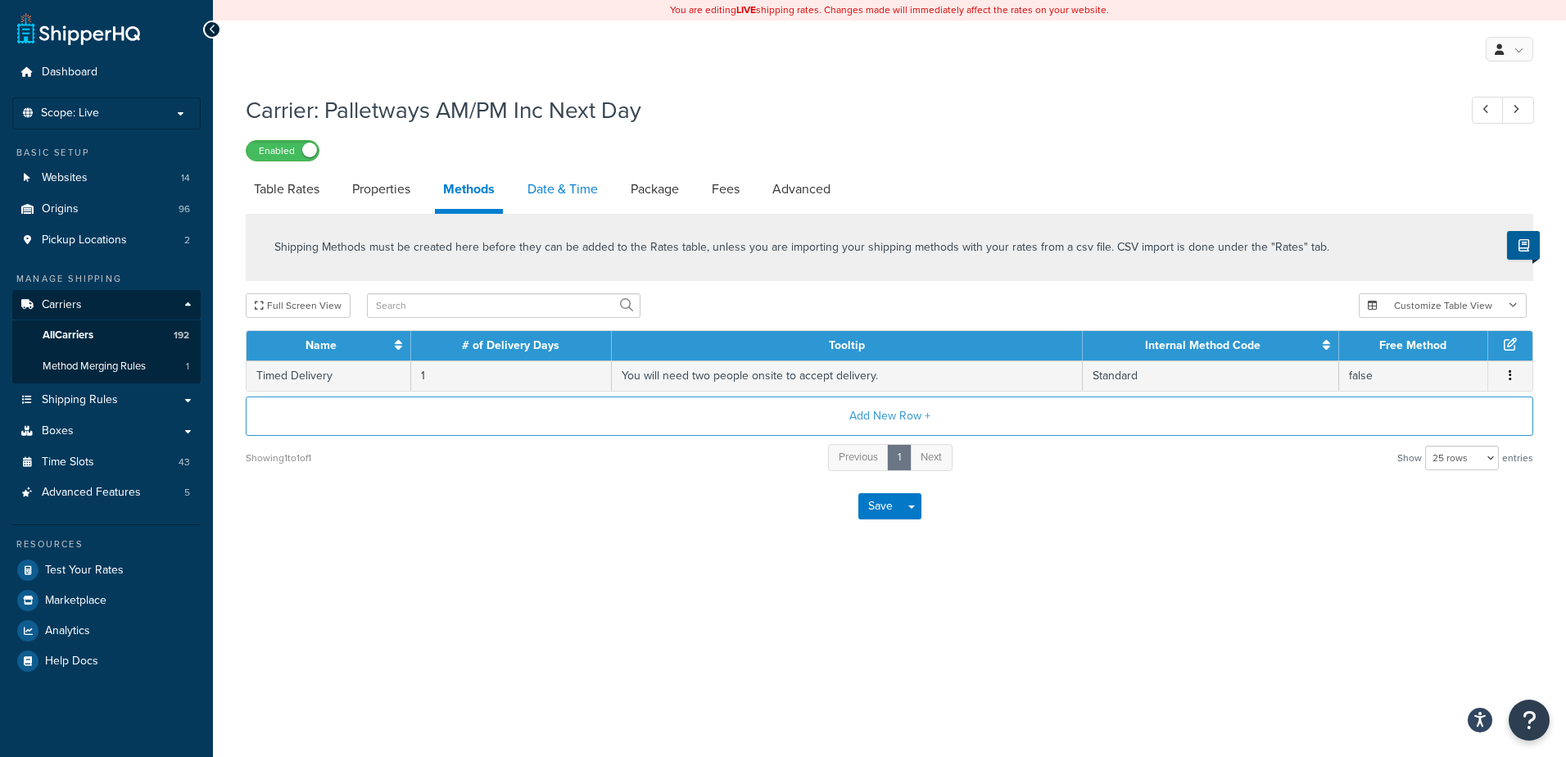
click at [546, 191] on link "Date & Time" at bounding box center [562, 189] width 87 height 39
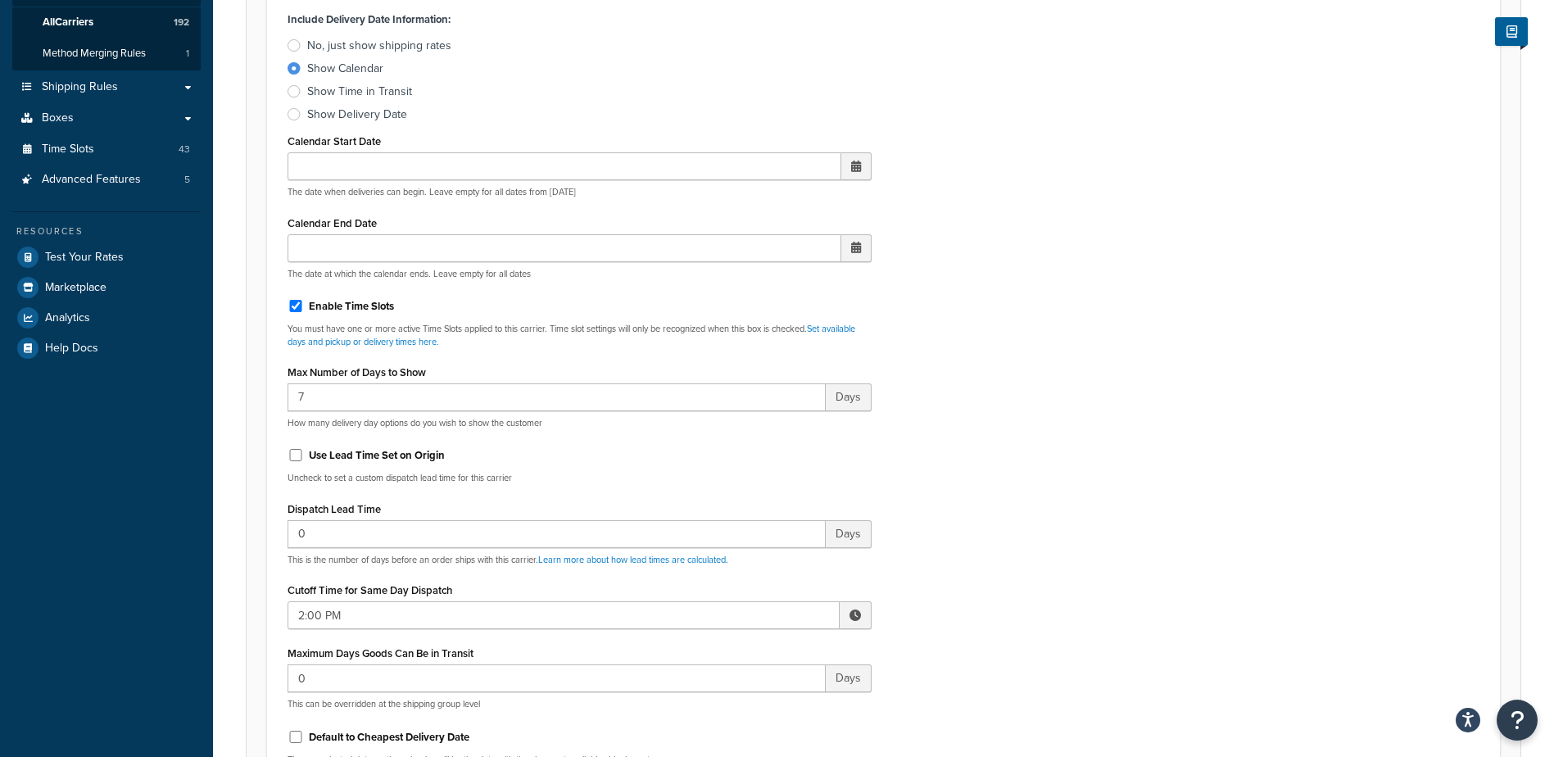
scroll to position [328, 0]
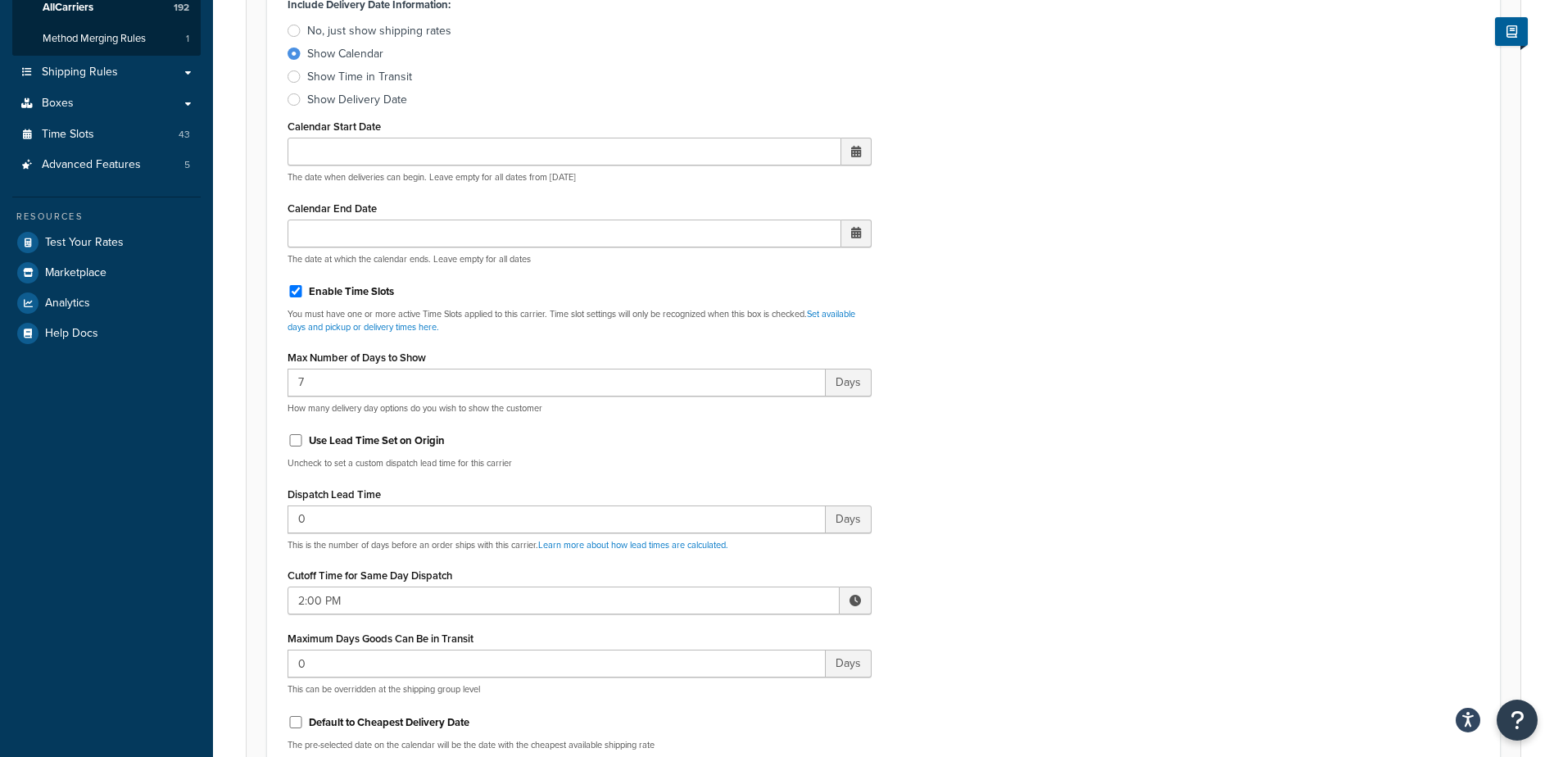
click at [855, 596] on span at bounding box center [855, 600] width 11 height 11
click at [736, 681] on span "▼" at bounding box center [734, 685] width 33 height 33
type input "1:00 PM"
drag, startPoint x: 1181, startPoint y: 546, endPoint x: 1095, endPoint y: 532, distance: 86.3
click at [1181, 546] on div "Include Delivery Date Information: No, just show shipping rates Show Calendar S…" at bounding box center [883, 378] width 1217 height 771
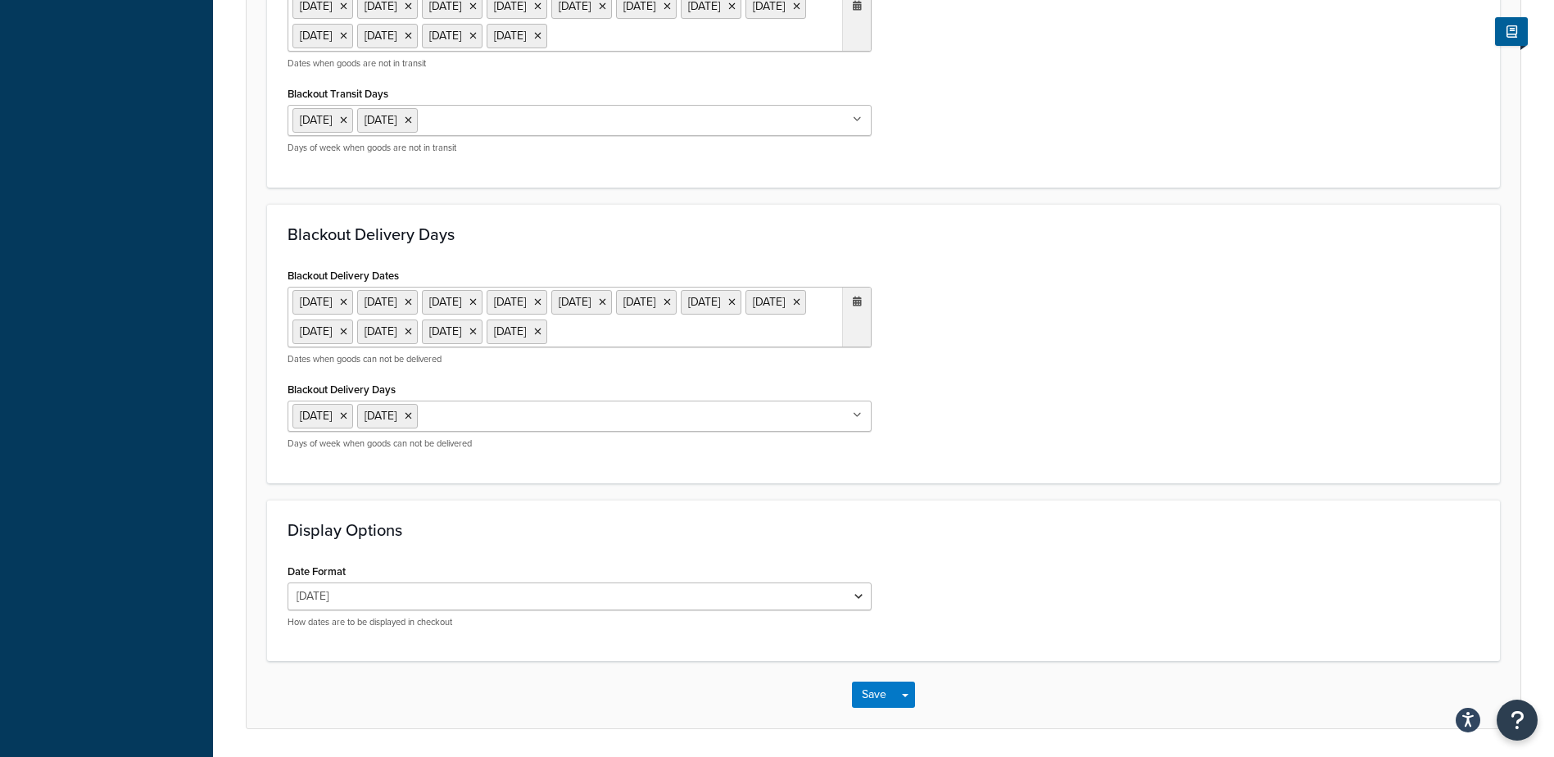
scroll to position [1333, 0]
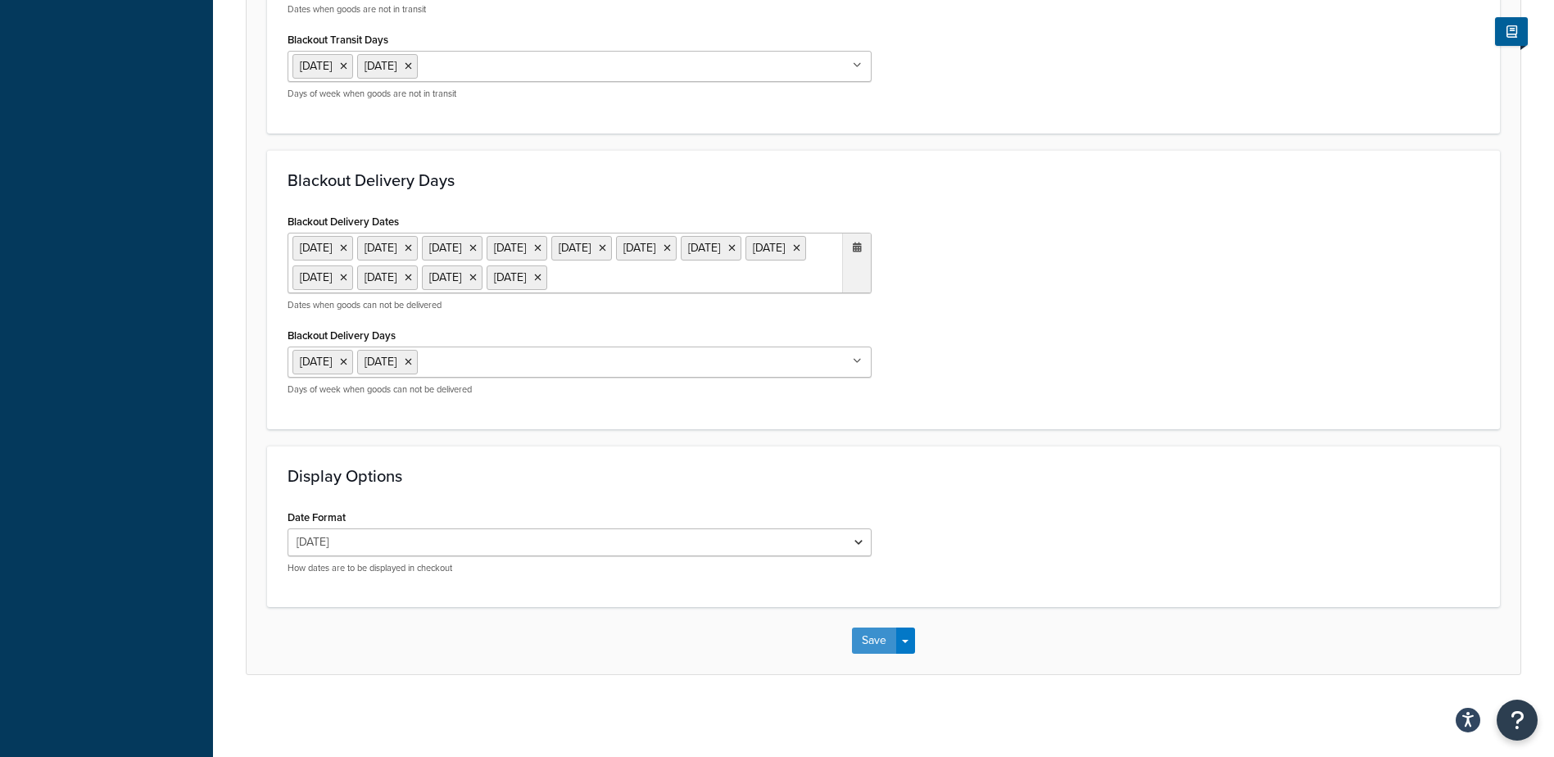
click at [878, 640] on button "Save" at bounding box center [874, 641] width 44 height 26
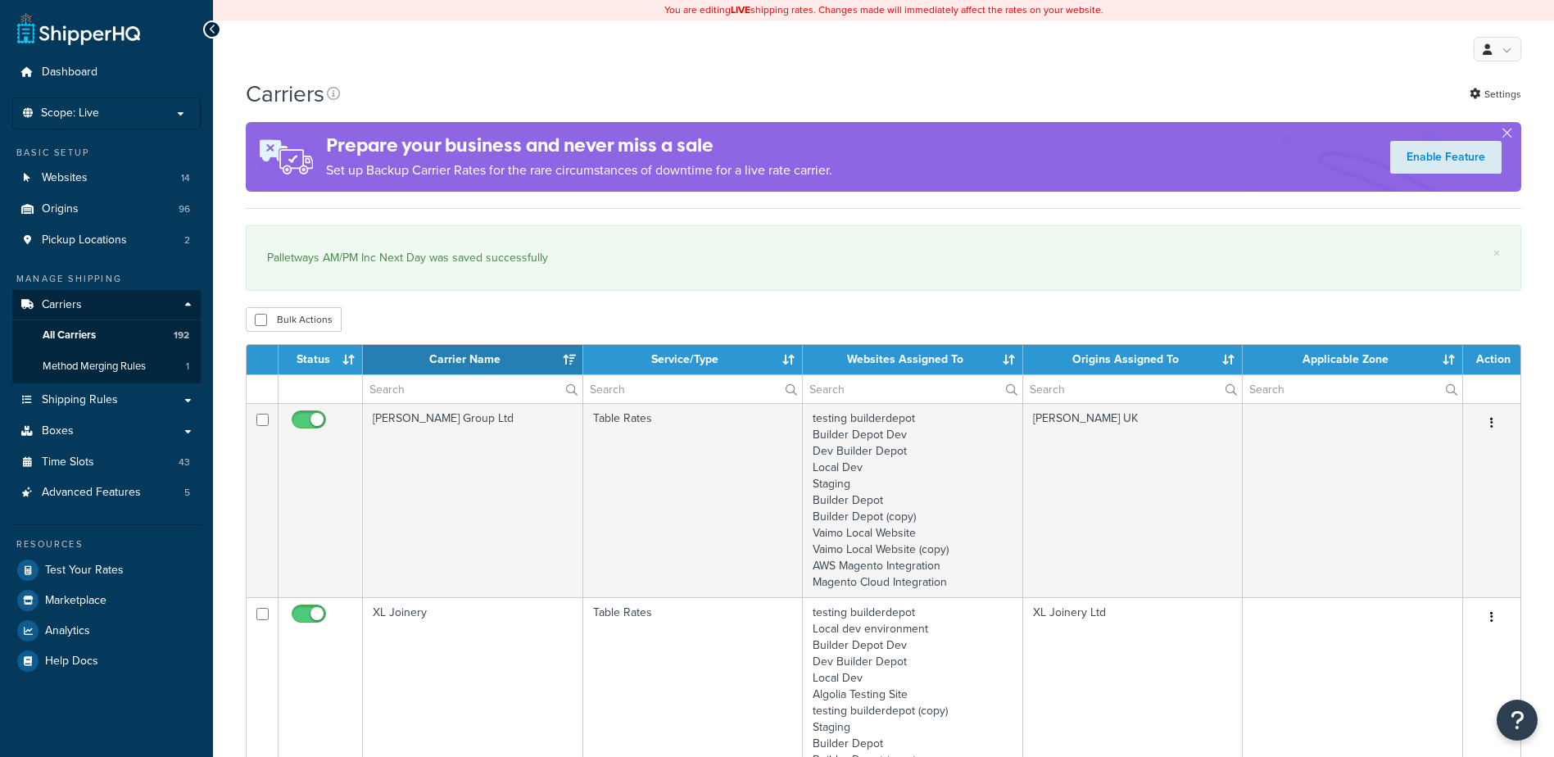
select select "15"
